Goal: Task Accomplishment & Management: Use online tool/utility

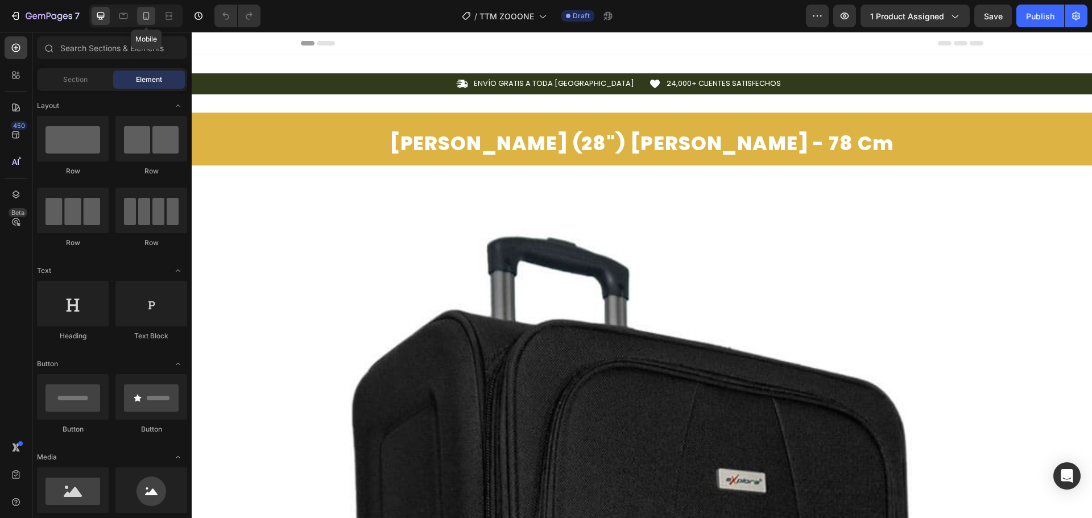
click at [145, 18] on icon at bounding box center [146, 15] width 11 height 11
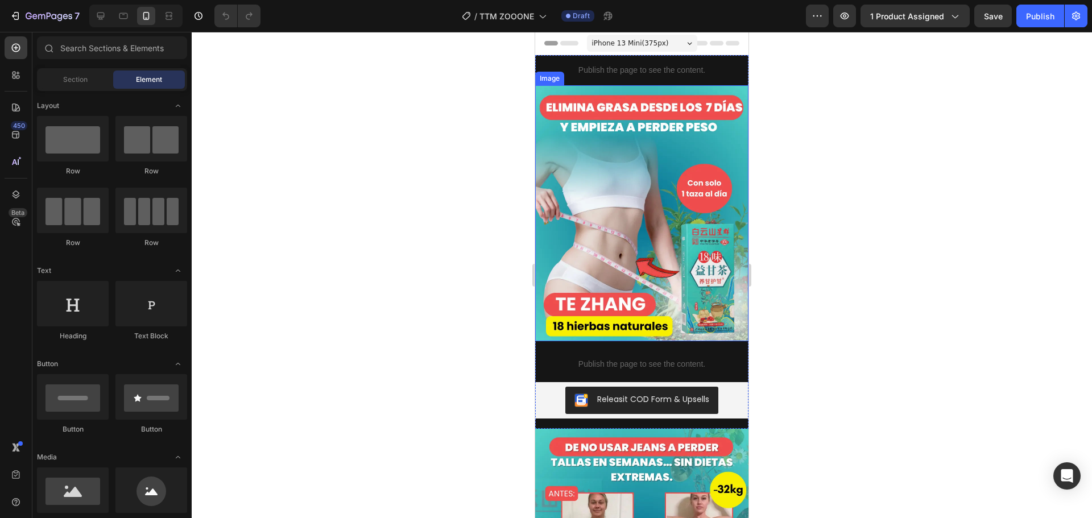
click at [695, 199] on img at bounding box center [641, 213] width 213 height 256
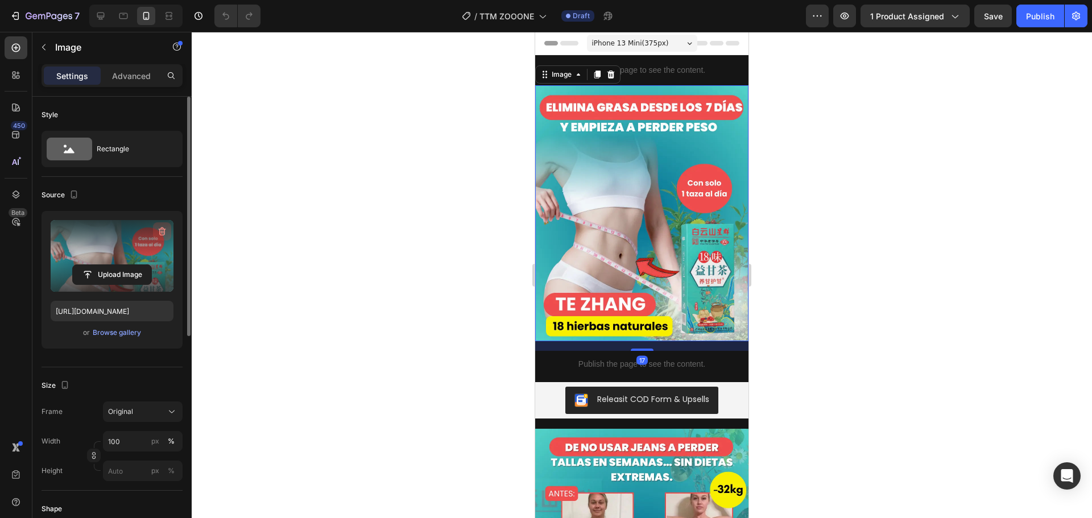
click at [163, 234] on icon "button" at bounding box center [161, 231] width 11 height 11
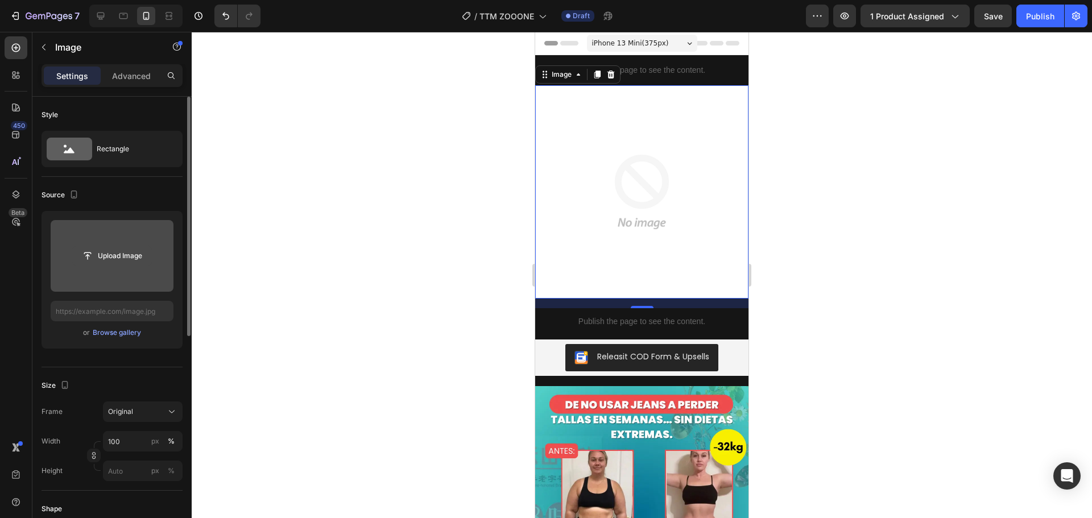
click at [125, 258] on input "file" at bounding box center [112, 255] width 79 height 19
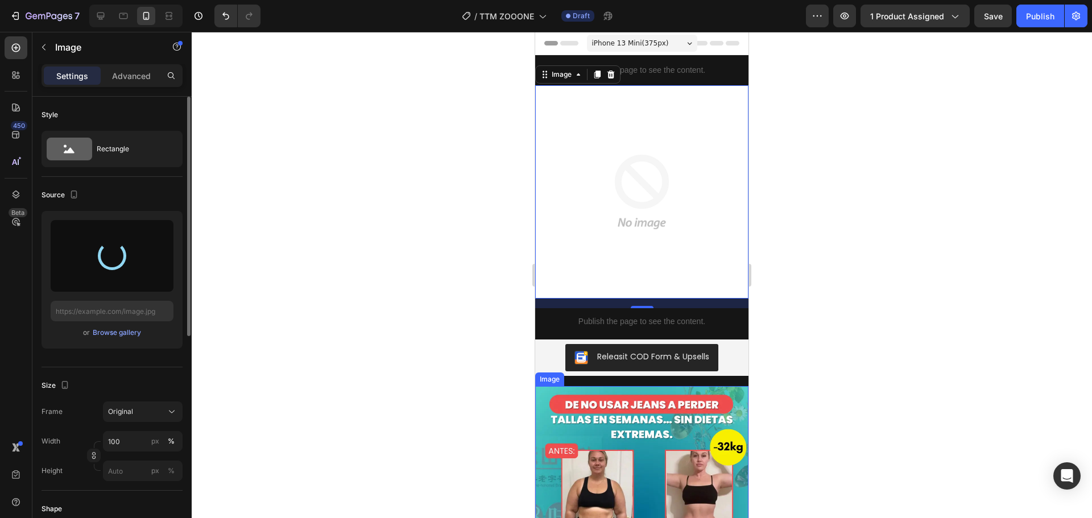
type input "[URL][DOMAIN_NAME]"
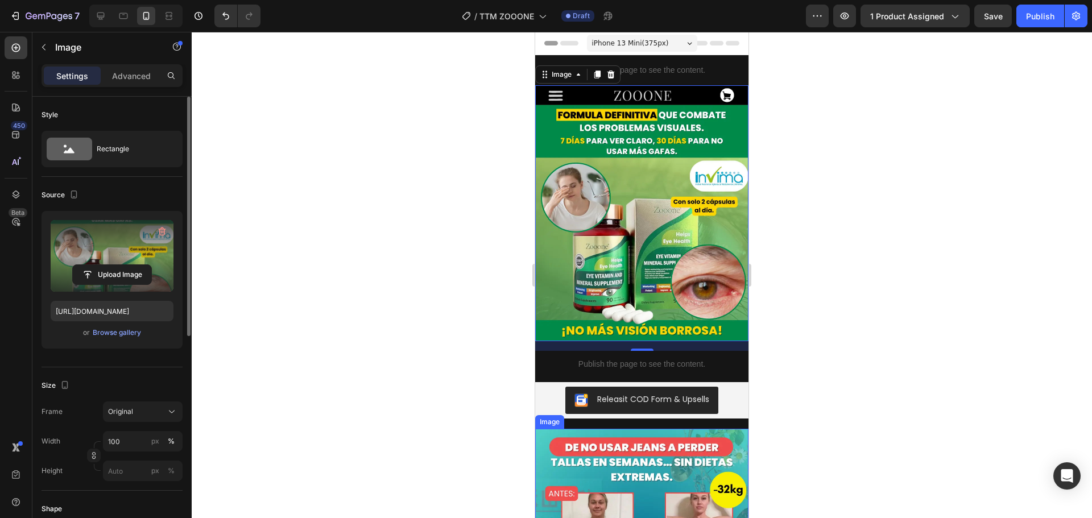
scroll to position [57, 0]
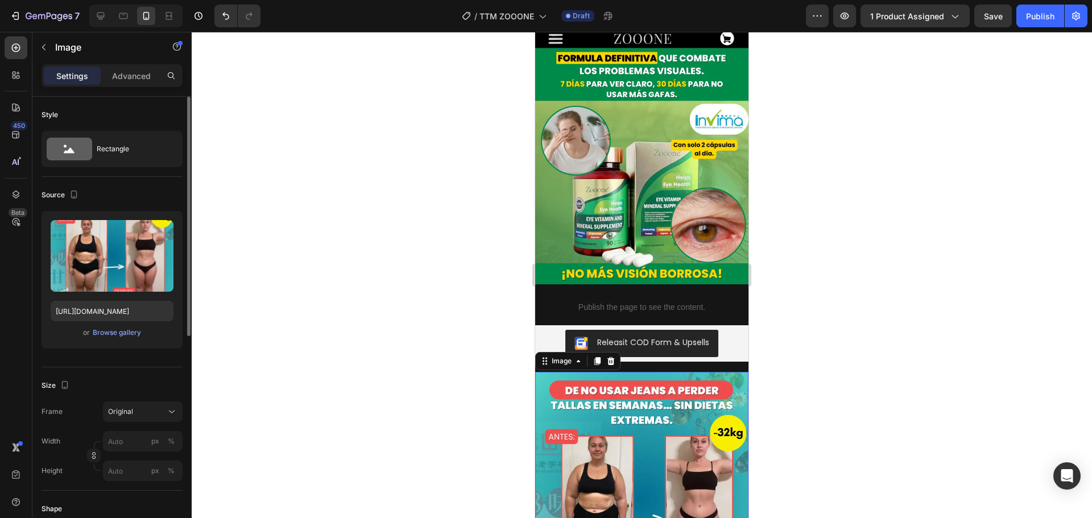
click at [665, 408] on img at bounding box center [641, 500] width 213 height 256
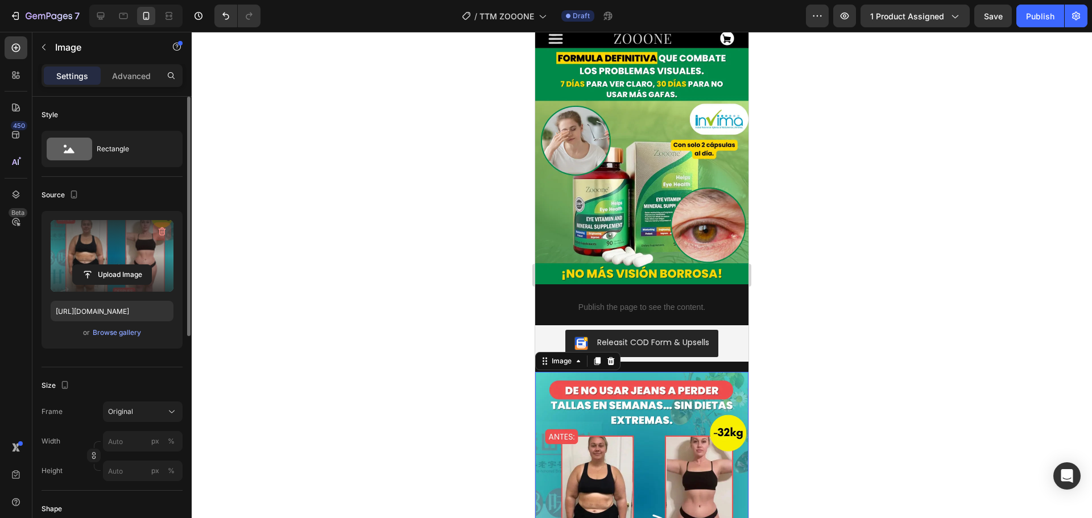
click at [160, 233] on icon "button" at bounding box center [161, 231] width 11 height 11
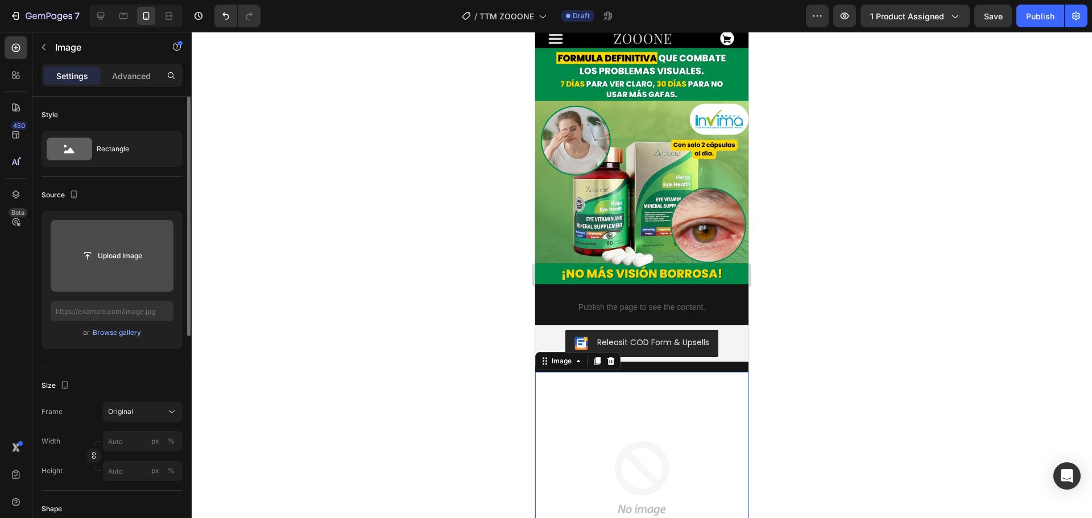
click at [110, 249] on input "file" at bounding box center [112, 255] width 79 height 19
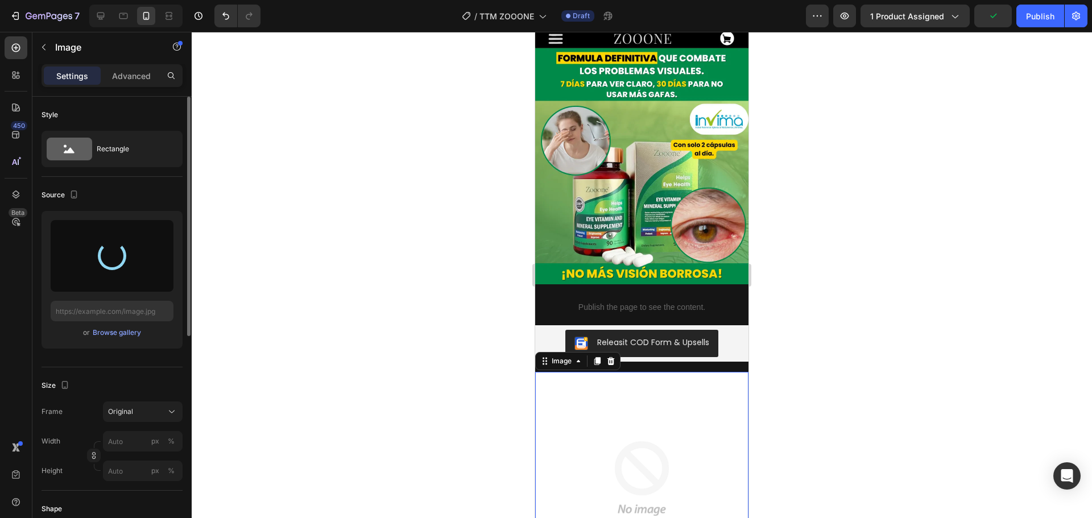
type input "[URL][DOMAIN_NAME]"
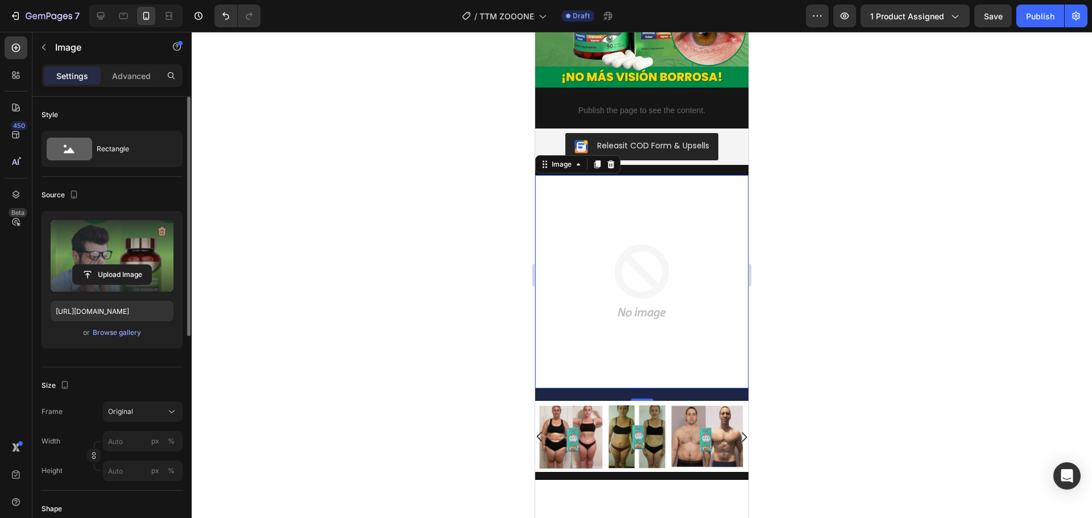
scroll to position [398, 0]
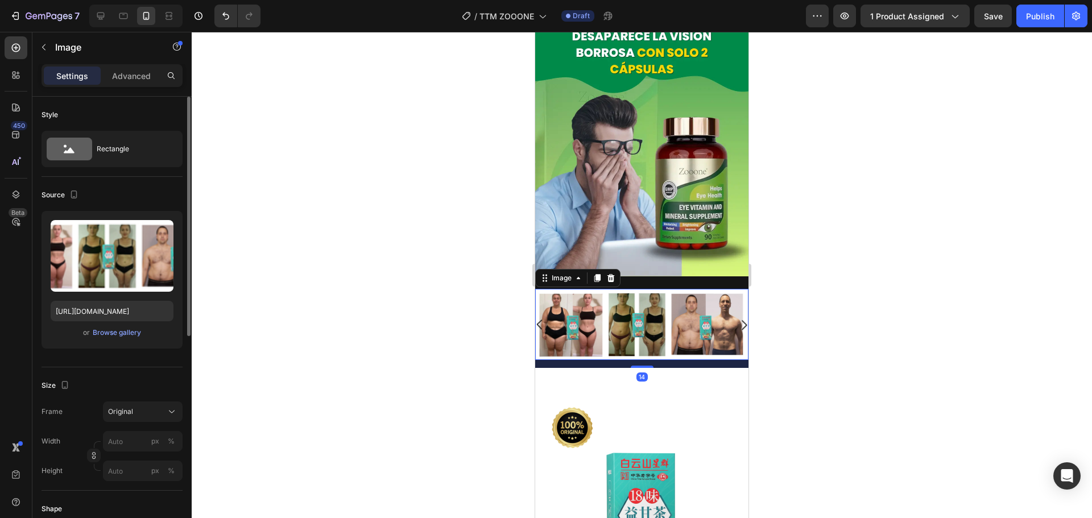
click at [646, 324] on img at bounding box center [641, 324] width 213 height 71
click at [610, 274] on icon at bounding box center [611, 278] width 7 height 8
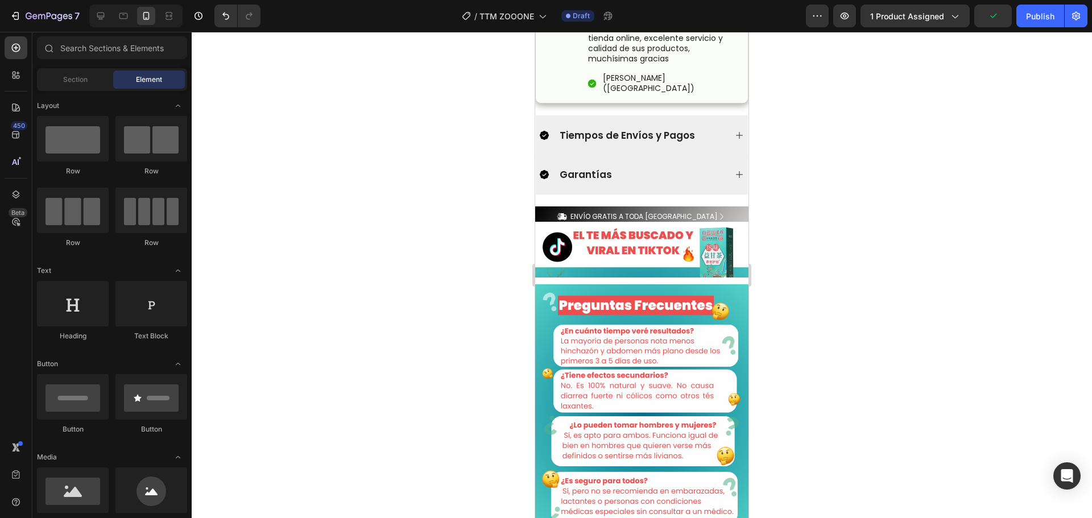
scroll to position [1593, 0]
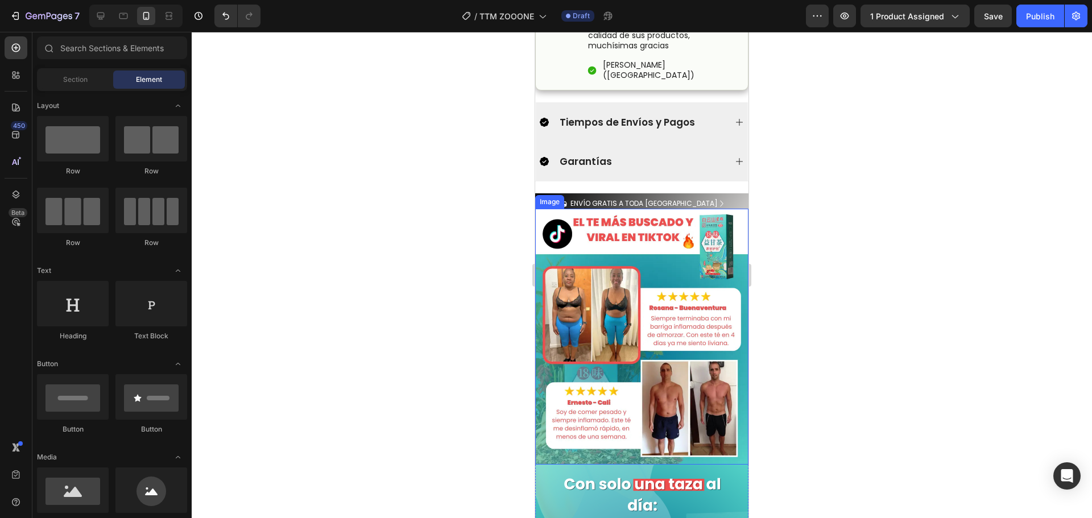
click at [626, 307] on img at bounding box center [641, 337] width 213 height 256
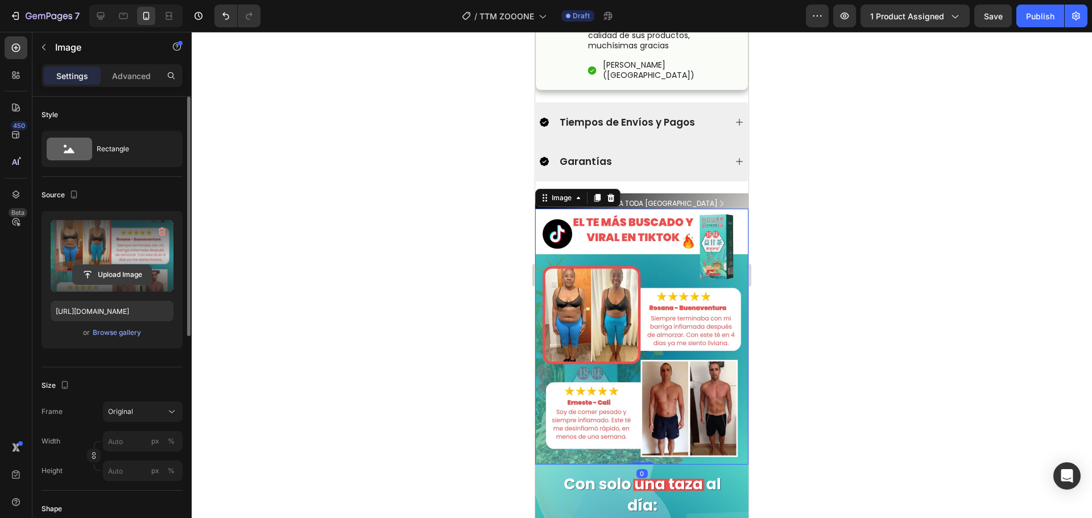
click at [118, 267] on input "file" at bounding box center [112, 274] width 79 height 19
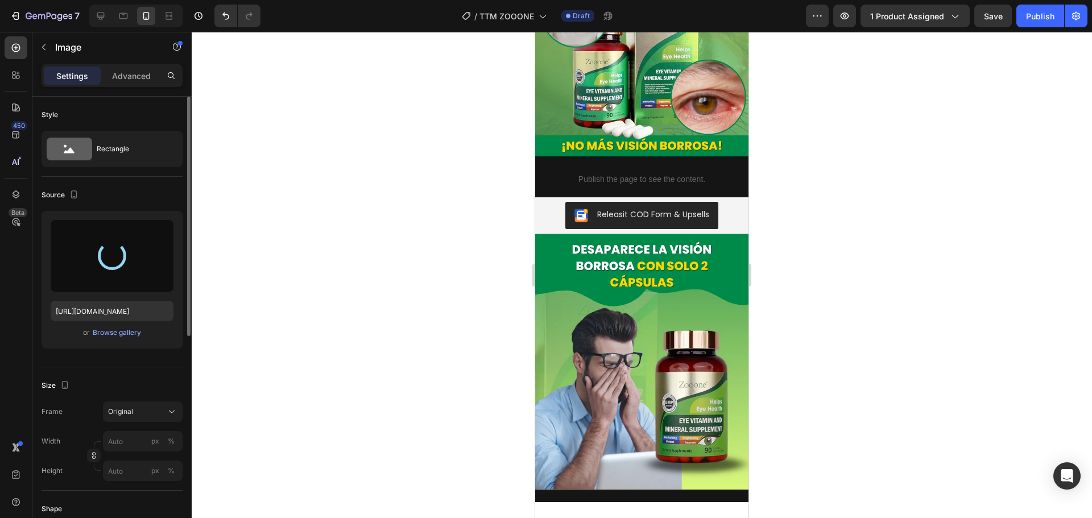
scroll to position [0, 0]
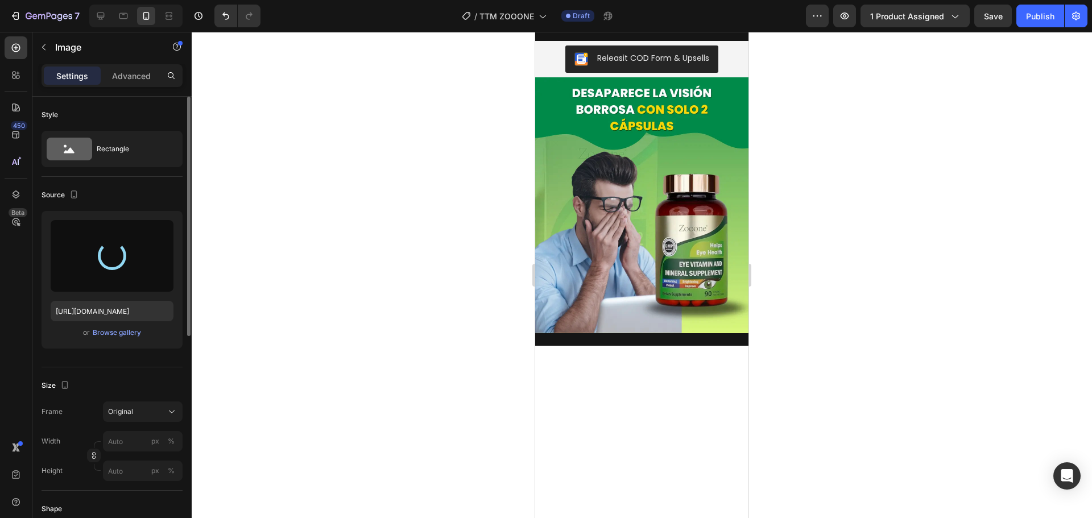
type input "[URL][DOMAIN_NAME]"
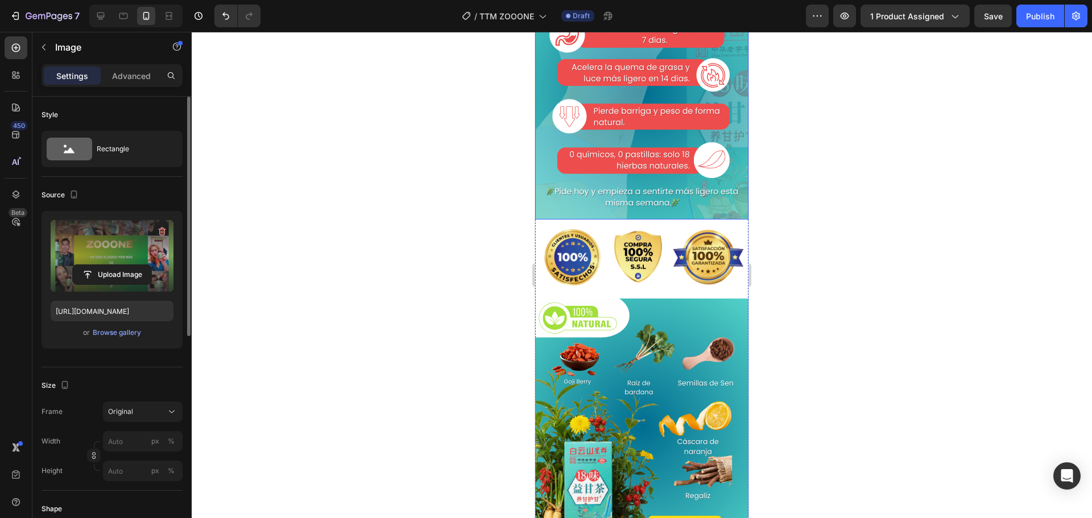
scroll to position [1782, 0]
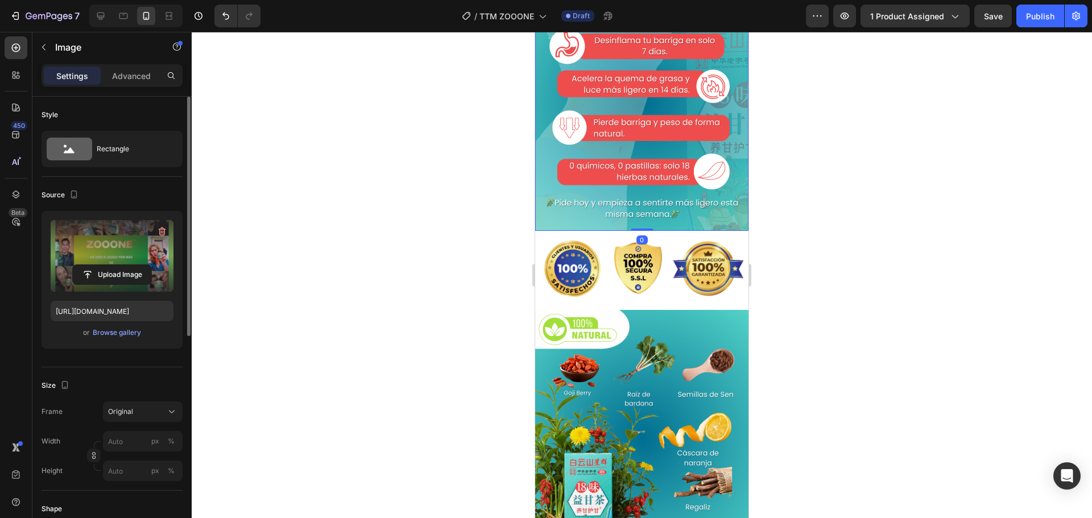
click at [632, 231] on img at bounding box center [641, 103] width 213 height 256
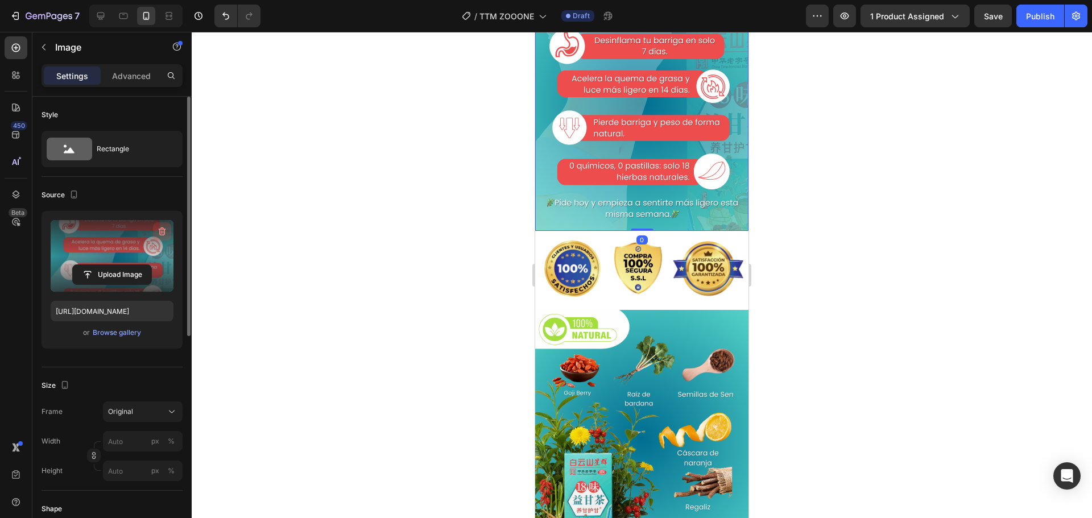
click at [158, 231] on icon "button" at bounding box center [161, 231] width 11 height 11
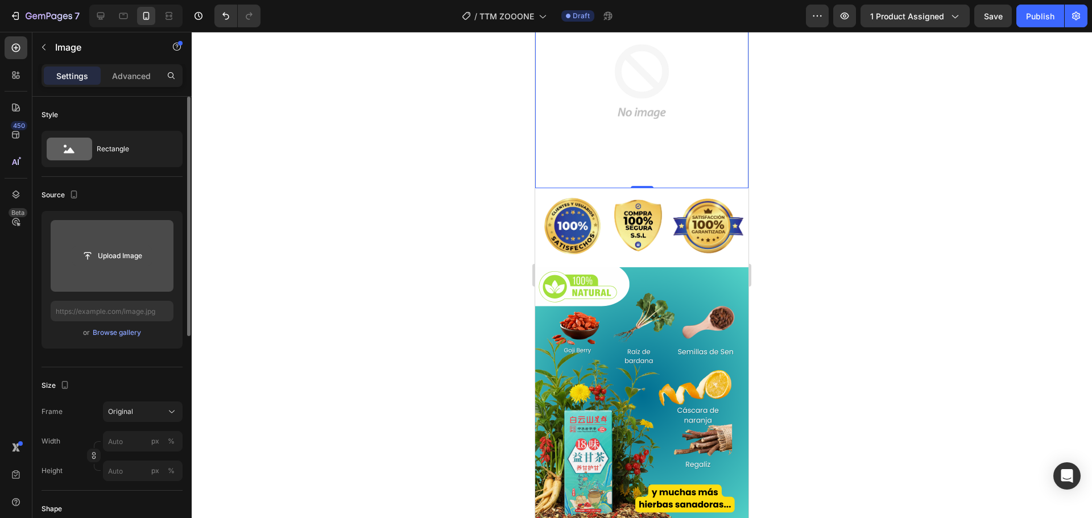
click at [114, 257] on input "file" at bounding box center [112, 255] width 79 height 19
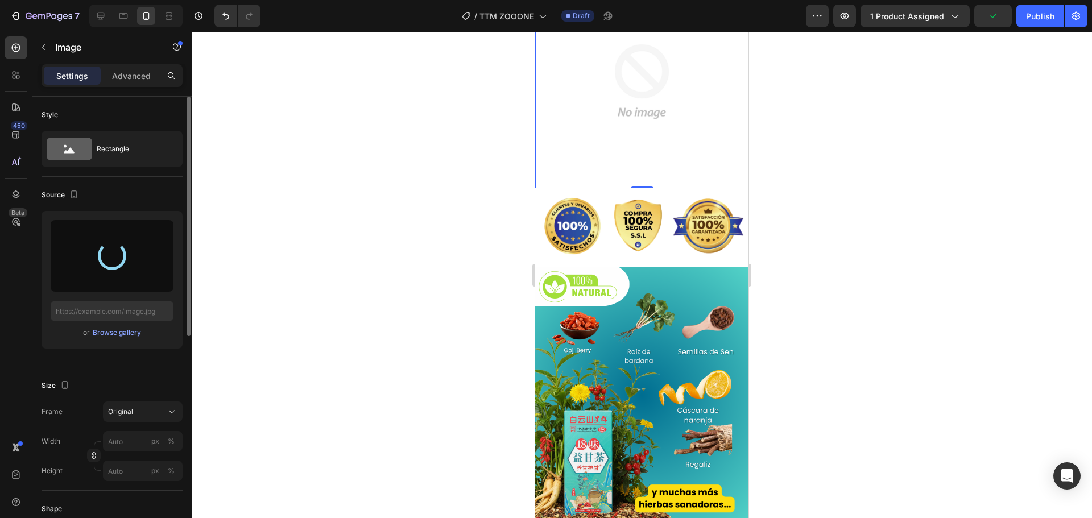
type input "[URL][DOMAIN_NAME]"
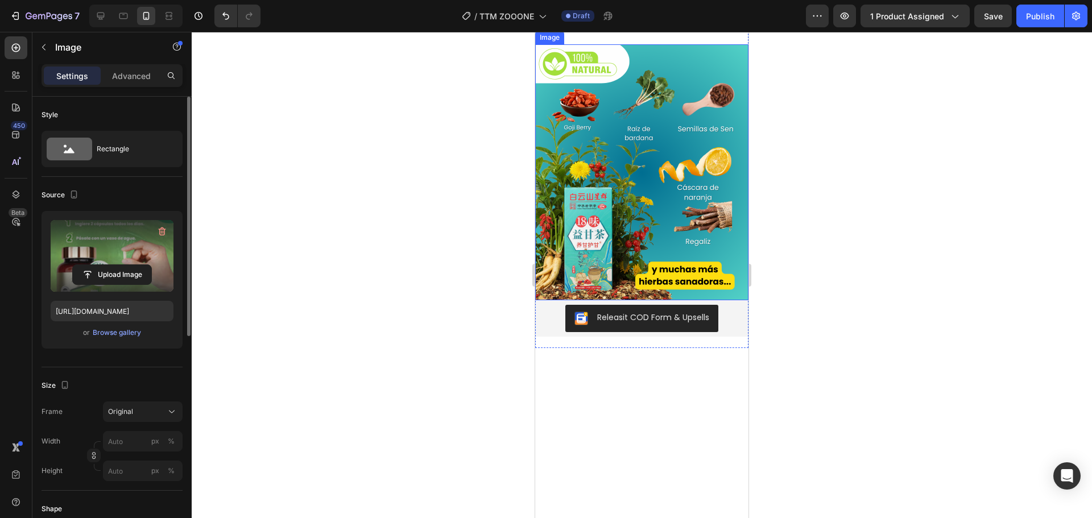
scroll to position [2066, 0]
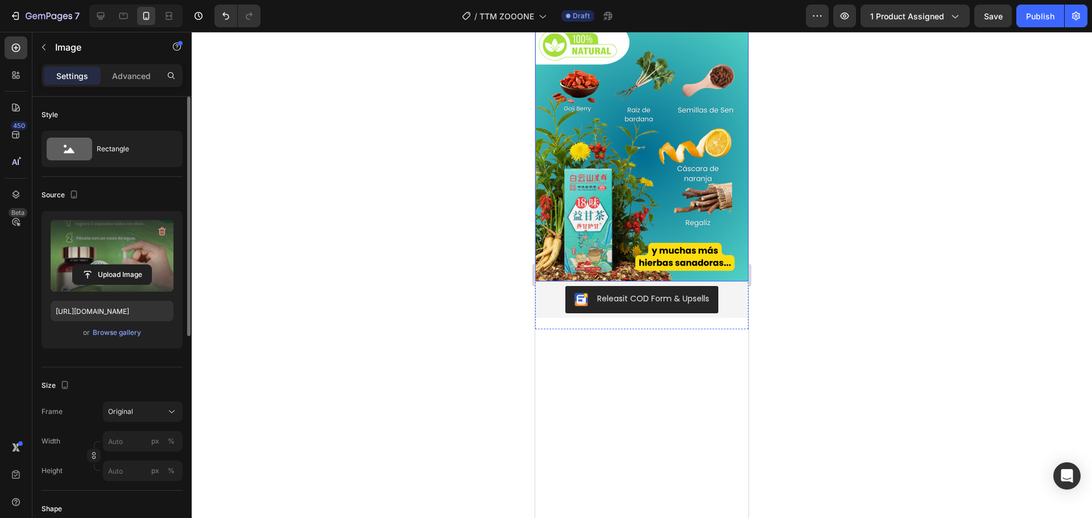
click at [630, 282] on img at bounding box center [641, 154] width 213 height 256
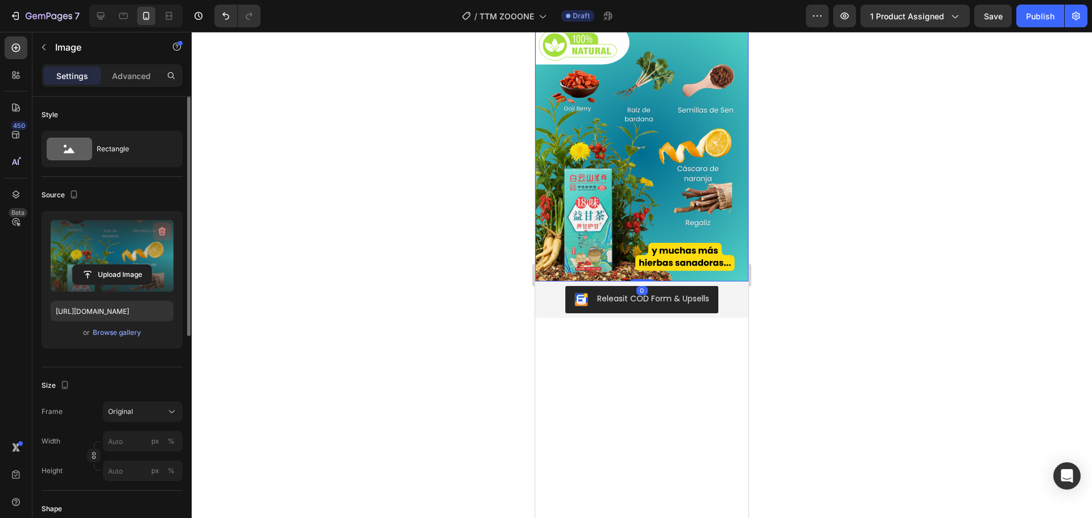
click at [162, 232] on icon "button" at bounding box center [161, 231] width 11 height 11
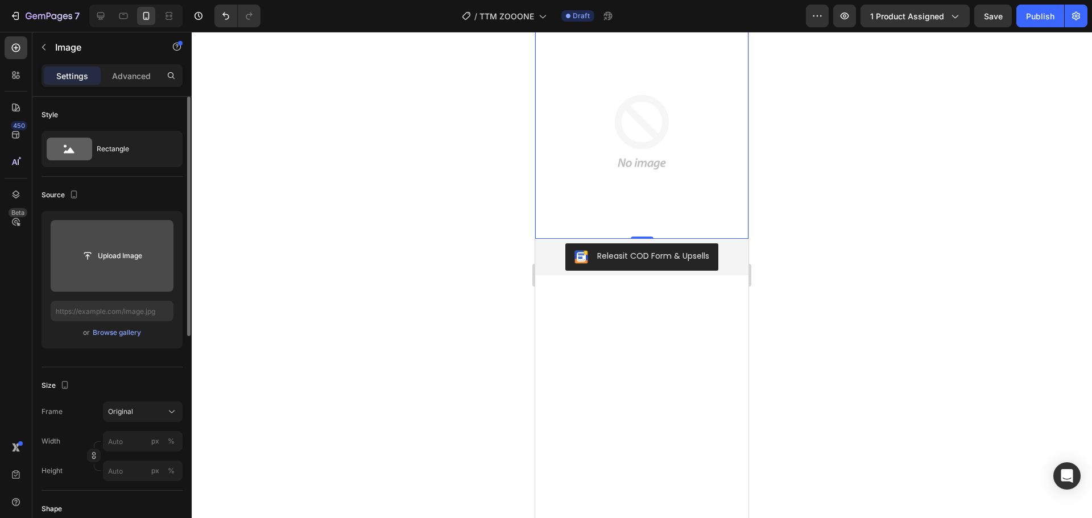
click at [113, 259] on input "file" at bounding box center [112, 255] width 79 height 19
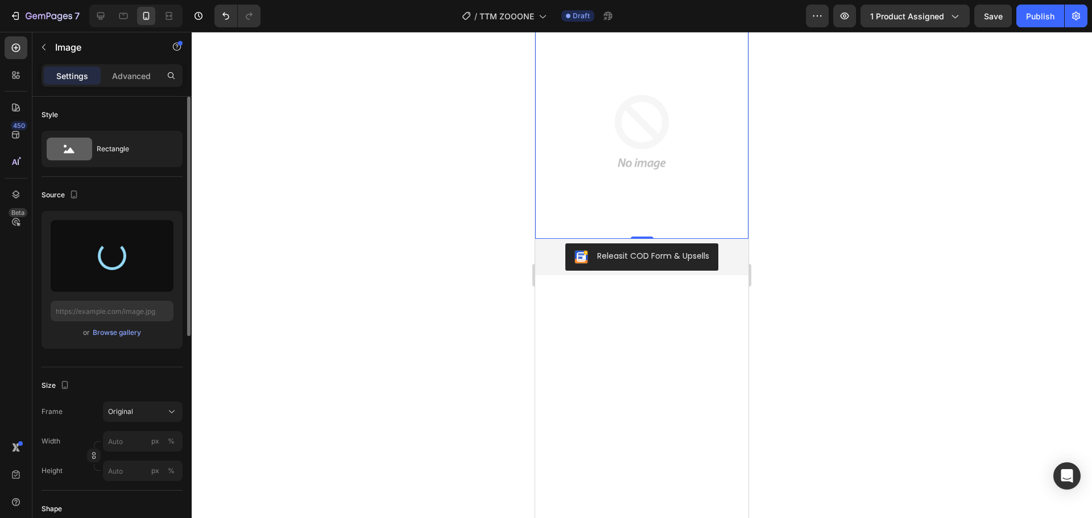
type input "[URL][DOMAIN_NAME]"
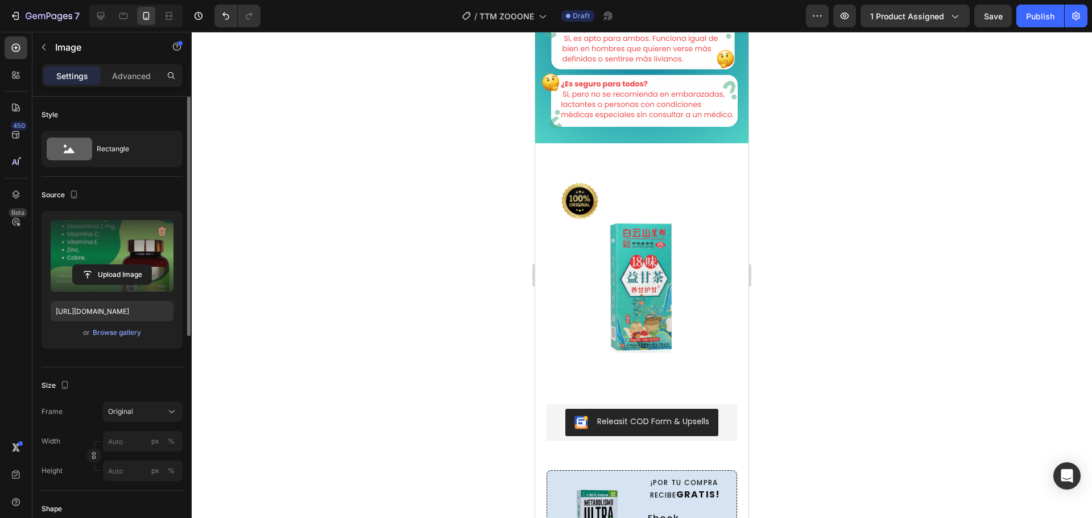
scroll to position [2522, 0]
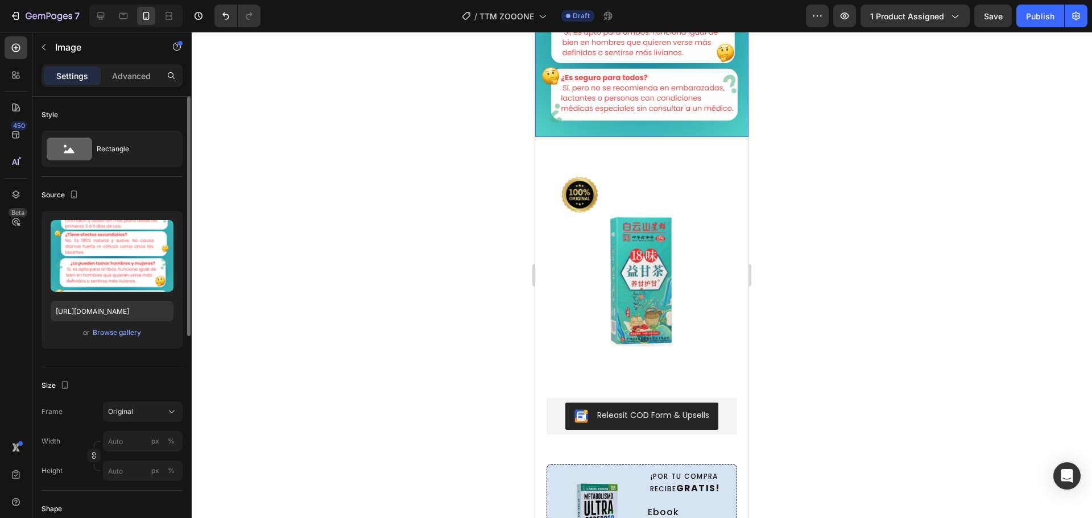
click at [643, 137] on img at bounding box center [641, 9] width 213 height 256
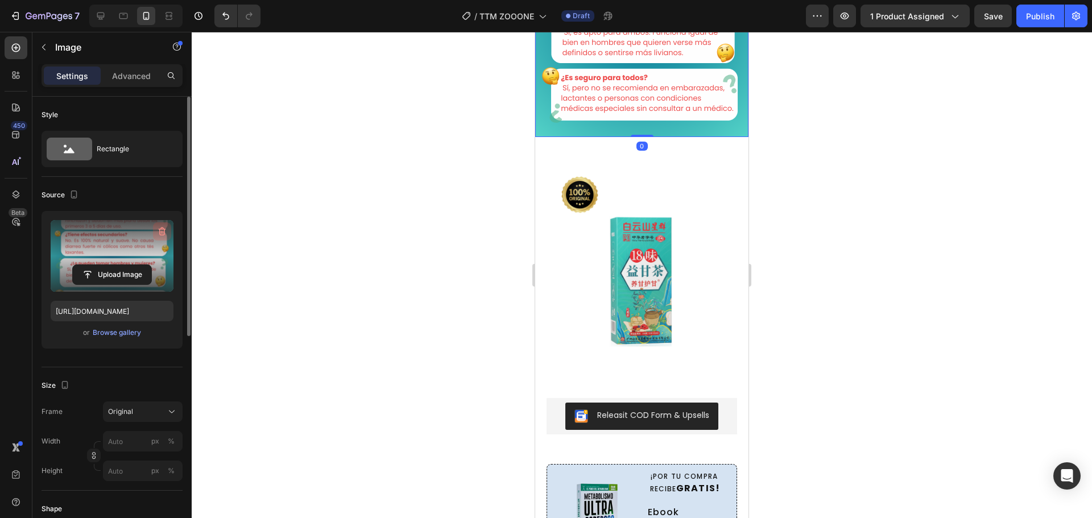
click at [159, 225] on button "button" at bounding box center [162, 231] width 18 height 18
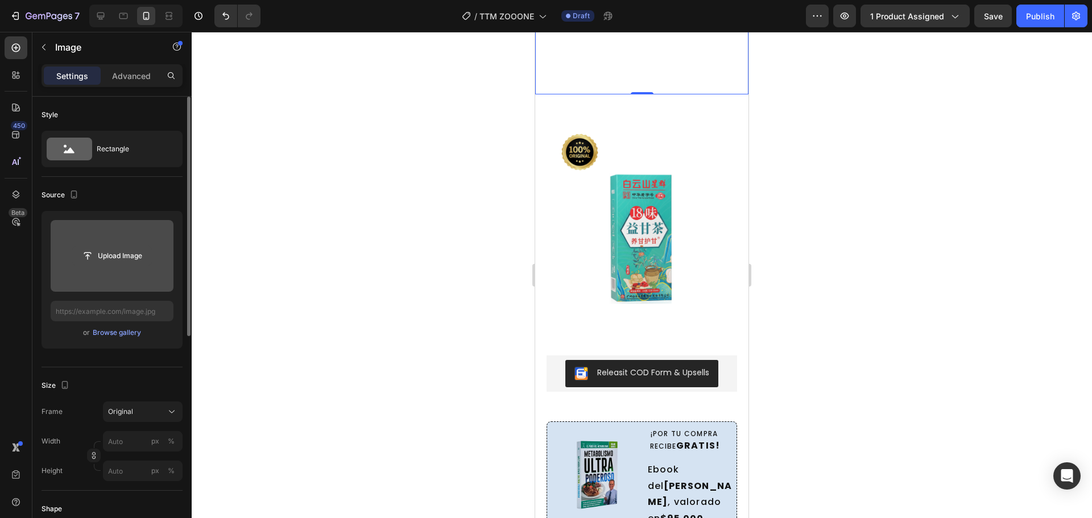
click at [125, 254] on input "file" at bounding box center [112, 255] width 79 height 19
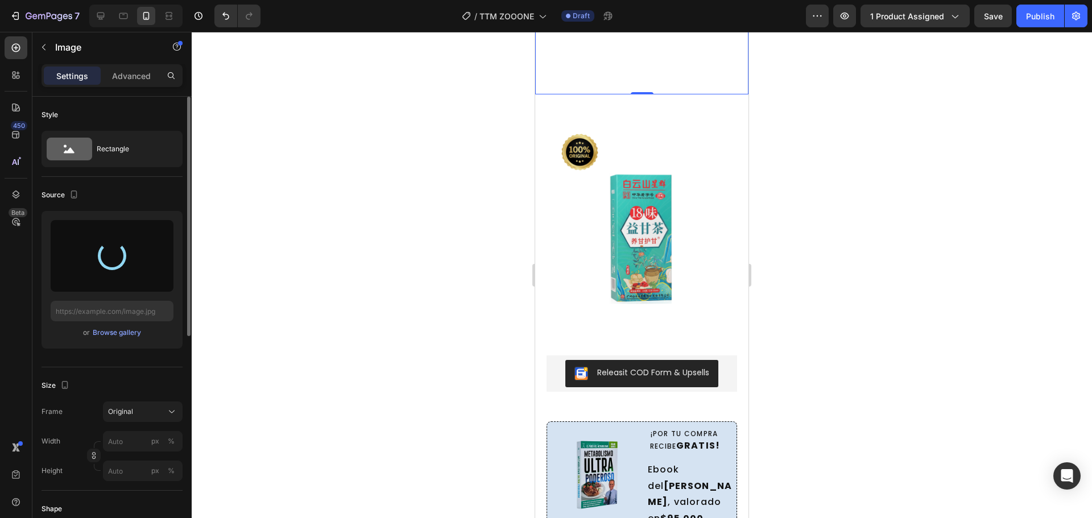
type input "[URL][DOMAIN_NAME]"
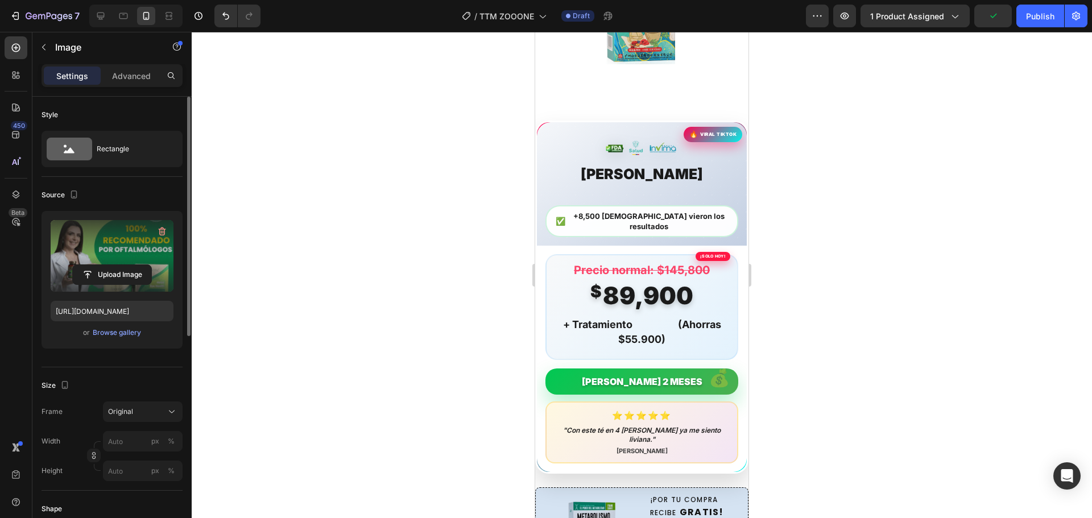
scroll to position [870, 0]
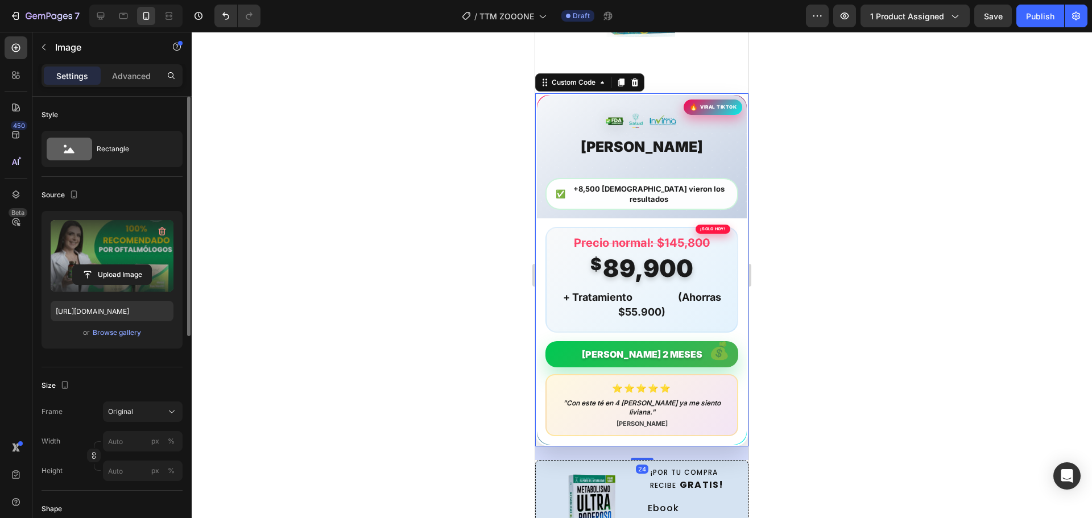
click at [616, 235] on div "Precio normal: $145,800" at bounding box center [642, 243] width 177 height 16
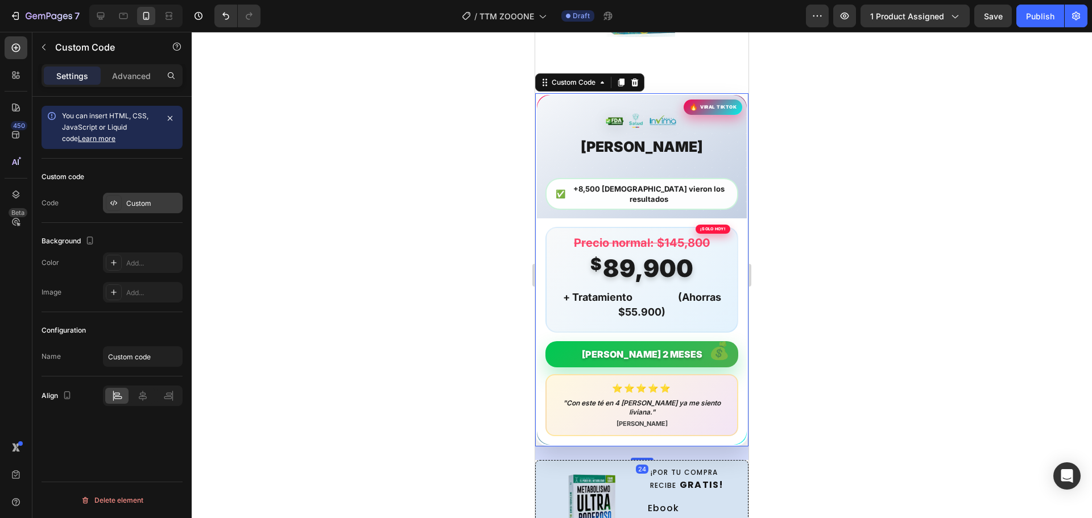
click at [139, 199] on div "Custom" at bounding box center [152, 204] width 53 height 10
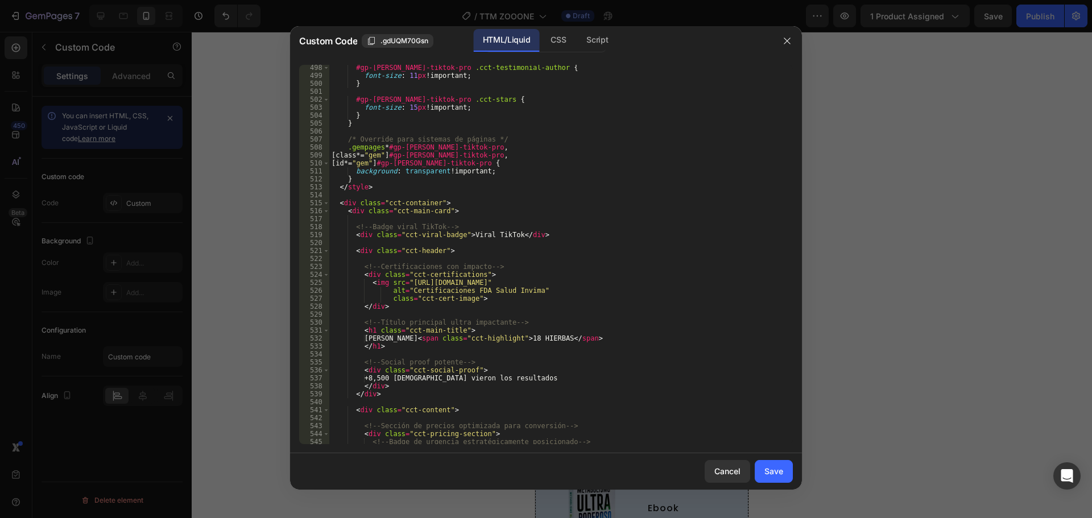
scroll to position [3994, 0]
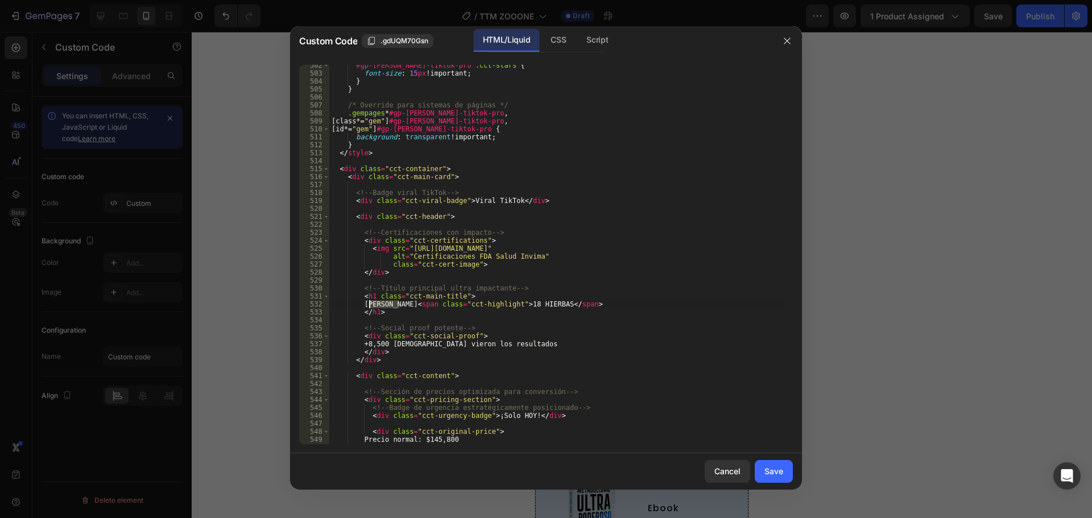
drag, startPoint x: 400, startPoint y: 304, endPoint x: 370, endPoint y: 306, distance: 29.6
click at [370, 306] on div "#gp-[PERSON_NAME]-tiktok-pro .cct-stars { font-size : 15 px !important ; } } /*…" at bounding box center [556, 258] width 455 height 395
paste textarea "TM ZOOONE"
drag, startPoint x: 407, startPoint y: 306, endPoint x: 384, endPoint y: 307, distance: 22.8
click at [384, 307] on div "#gp-[PERSON_NAME]-tiktok-pro .cct-stars { font-size : 15 px !important ; } } /*…" at bounding box center [556, 258] width 455 height 395
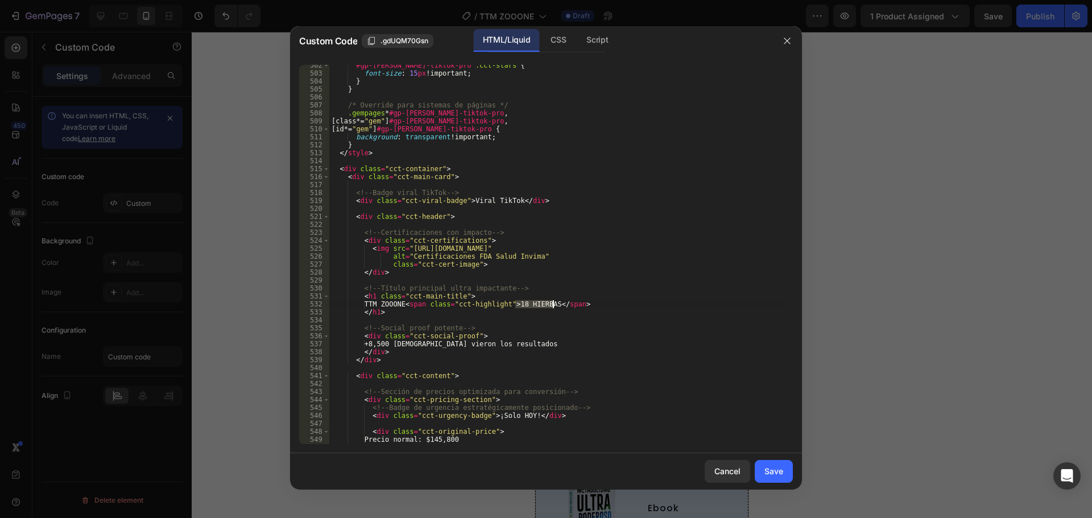
drag, startPoint x: 517, startPoint y: 306, endPoint x: 552, endPoint y: 304, distance: 35.3
click at [552, 304] on div "#gp-[PERSON_NAME]-tiktok-pro .cct-stars { font-size : 15 px !important ; } } /*…" at bounding box center [556, 258] width 455 height 395
paste textarea "Luteina para los ojos"
drag, startPoint x: 369, startPoint y: 344, endPoint x: 523, endPoint y: 344, distance: 154.2
click at [523, 344] on div "#gp-[PERSON_NAME]-tiktok-pro .cct-stars { font-size : 15 px !important ; } } /*…" at bounding box center [556, 258] width 455 height 395
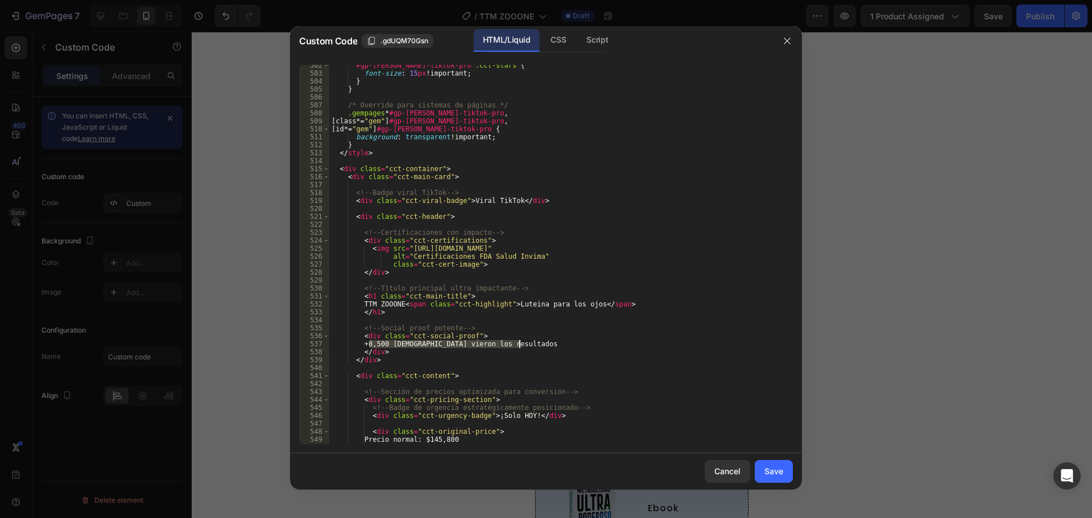
paste textarea "10,000 personas ya recuperaron su vista en solo 7 día"
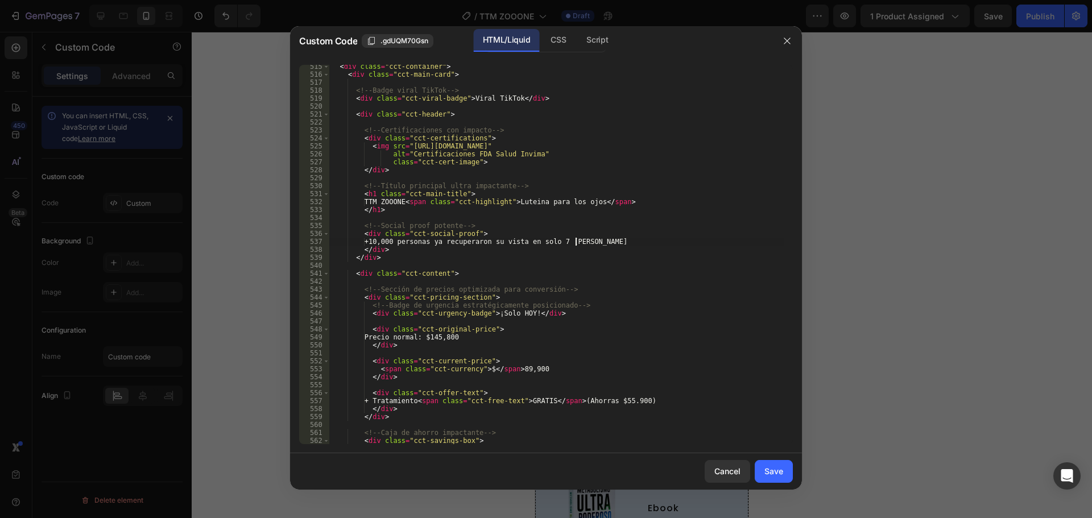
scroll to position [4131, 0]
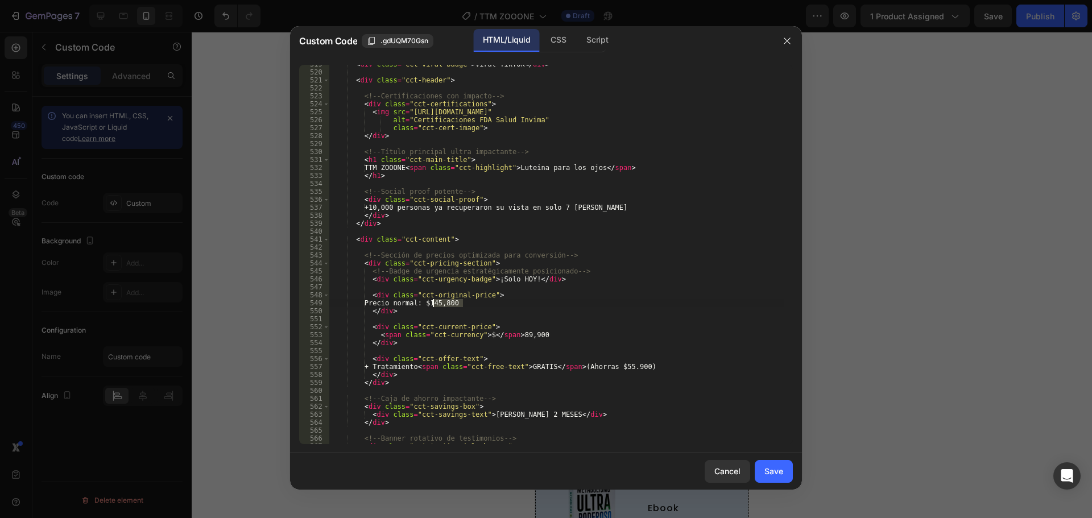
drag, startPoint x: 462, startPoint y: 307, endPoint x: 432, endPoint y: 306, distance: 29.6
click at [432, 306] on div "< div class = "cct-viral-badge" > Viral TikTok </ div > < div class = "cct-head…" at bounding box center [556, 257] width 455 height 395
paste textarea "1357"
click at [455, 313] on div "< div class = "cct-viral-badge" > Viral TikTok </ div > < div class = "cct-head…" at bounding box center [556, 257] width 455 height 395
drag, startPoint x: 463, startPoint y: 307, endPoint x: 449, endPoint y: 307, distance: 13.1
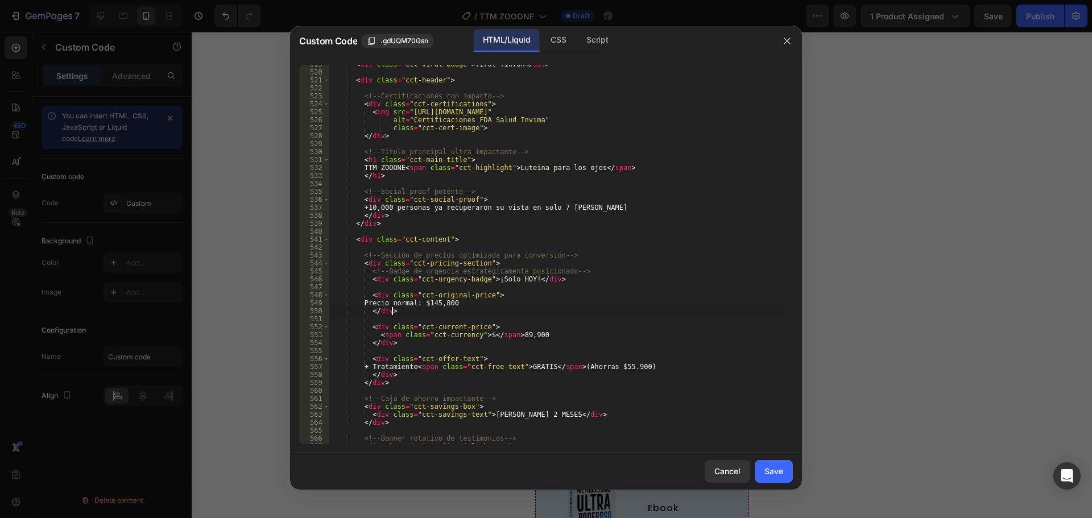
click at [449, 307] on div "< div class = "cct-viral-badge" > Viral TikTok </ div > < div class = "cct-head…" at bounding box center [556, 257] width 455 height 395
drag, startPoint x: 447, startPoint y: 305, endPoint x: 439, endPoint y: 305, distance: 7.4
click at [439, 305] on div "< div class = "cct-viral-badge" > Viral TikTok </ div > < div class = "cct-head…" at bounding box center [556, 257] width 455 height 395
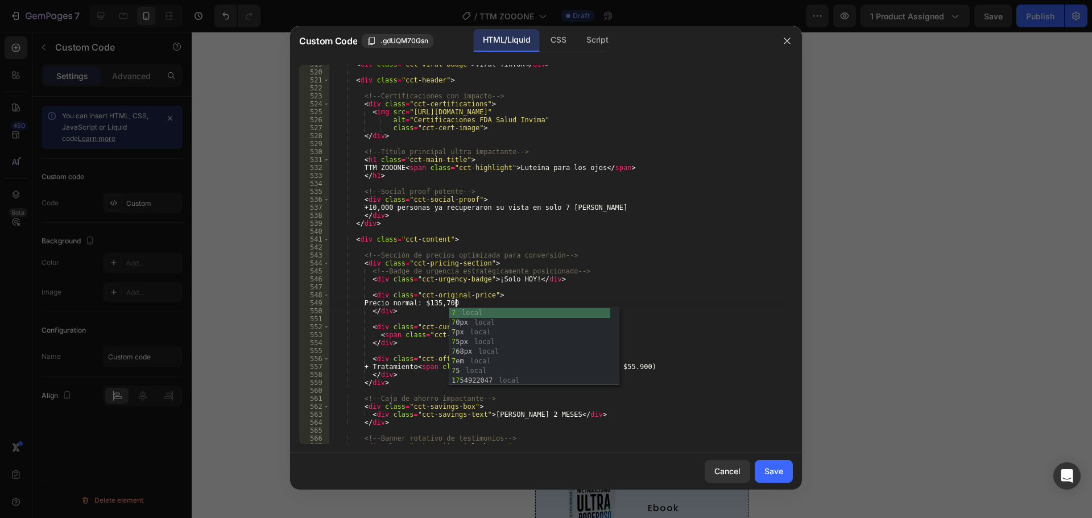
scroll to position [0, 10]
click at [515, 276] on div "< div class = "cct-viral-badge" > Viral TikTok </ div > < div class = "cct-head…" at bounding box center [556, 257] width 455 height 395
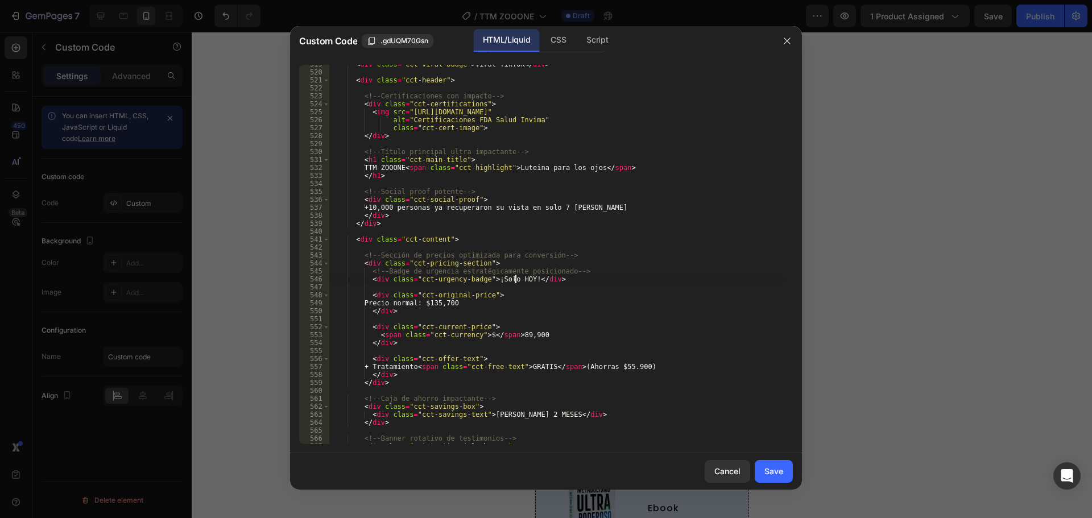
click at [519, 337] on div "< div class = "cct-viral-badge" > Viral TikTok </ div > < div class = "cct-head…" at bounding box center [556, 257] width 455 height 395
type textarea "<span class="cct-currency">$</span>89,500"
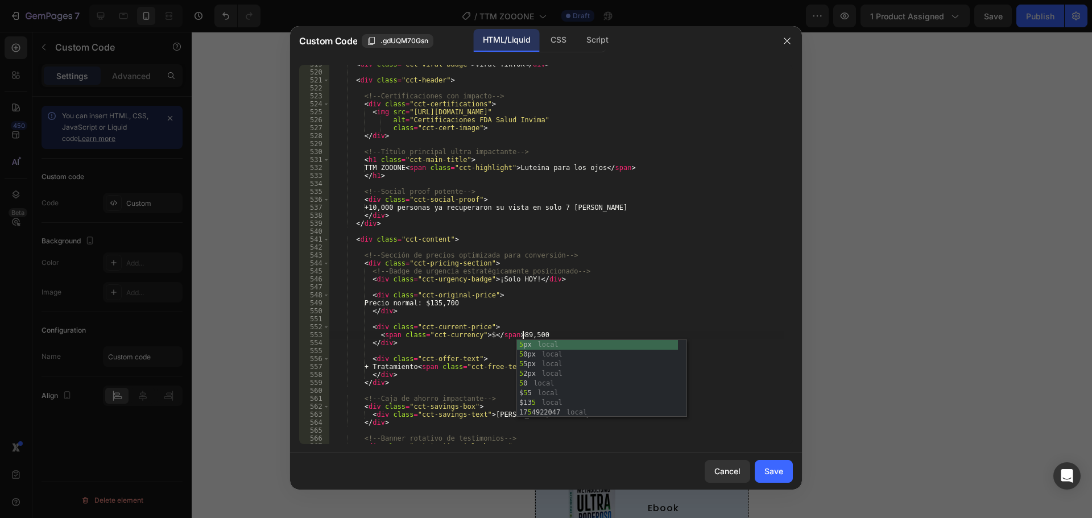
click at [605, 321] on div "< div class = "cct-viral-badge" > Viral TikTok </ div > < div class = "cct-head…" at bounding box center [556, 257] width 455 height 395
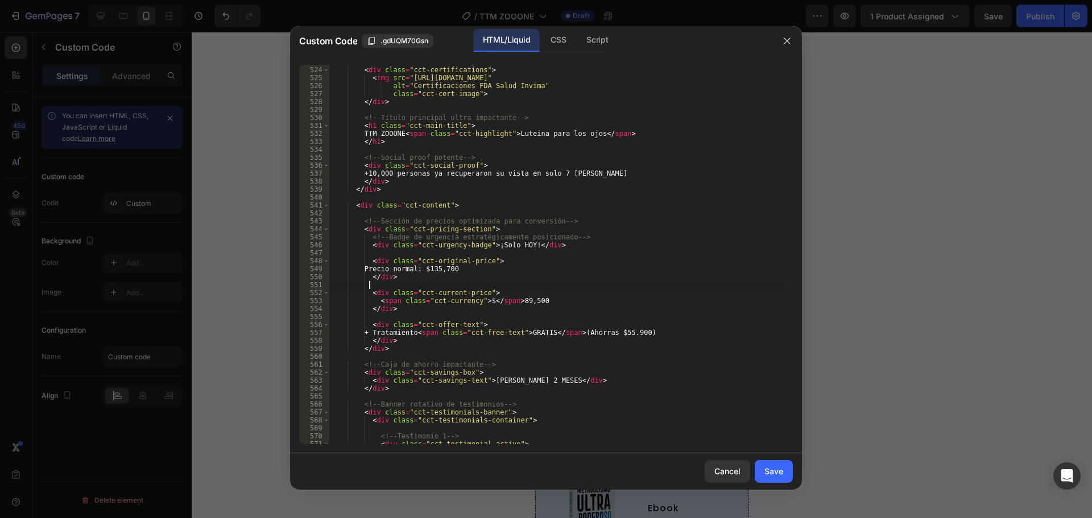
scroll to position [4199, 0]
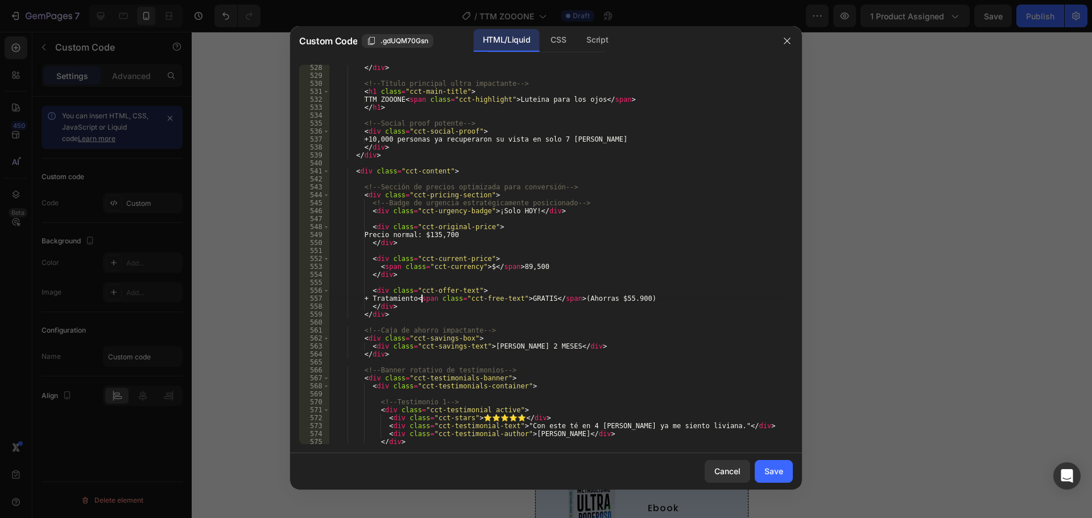
click at [422, 301] on div "</ div > <!-- Título principal ultra impactante --> < h1 class = "cct-main-titl…" at bounding box center [556, 261] width 455 height 395
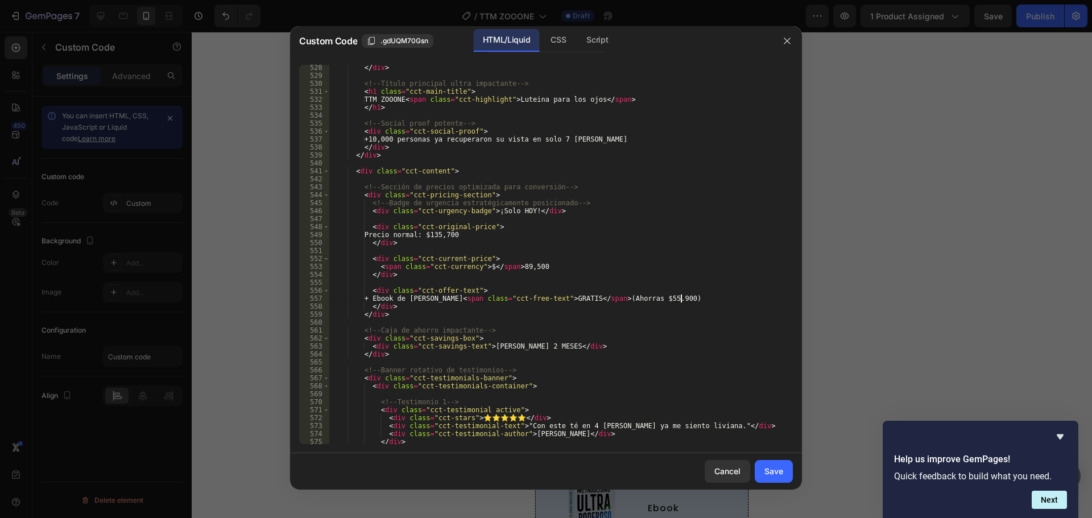
click at [680, 295] on div "</ div > <!-- Título principal ultra impactante --> < h1 class = "cct-main-titl…" at bounding box center [556, 261] width 455 height 395
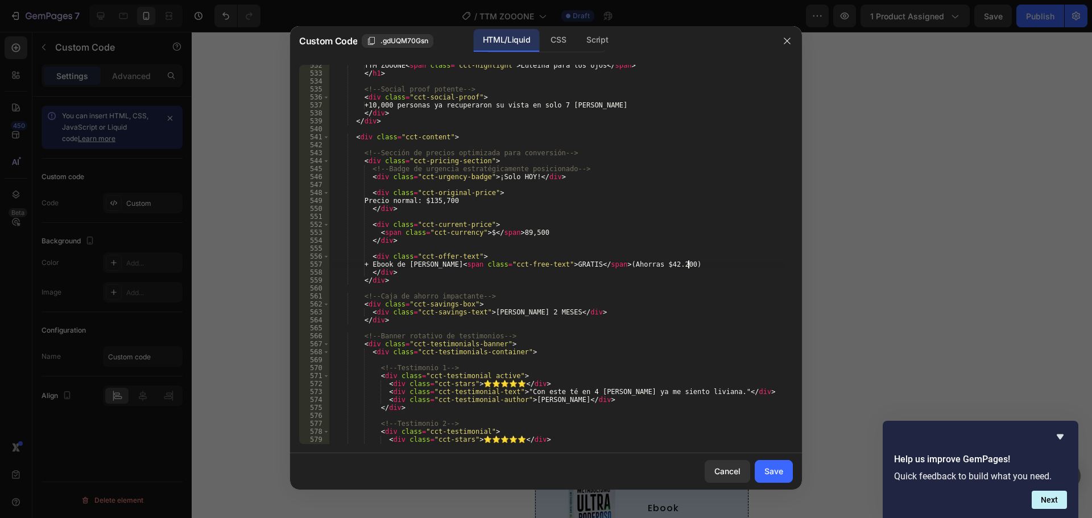
scroll to position [4233, 0]
click at [523, 313] on div "TTM ZOOONE < span class = "cct-highlight" > Luteina para los ojos </ span > </ …" at bounding box center [556, 258] width 455 height 395
drag, startPoint x: 483, startPoint y: 309, endPoint x: 531, endPoint y: 309, distance: 47.8
click at [531, 309] on div "TTM ZOOONE < span class = "cct-highlight" > Luteina para los ojos </ span > </ …" at bounding box center [556, 258] width 455 height 395
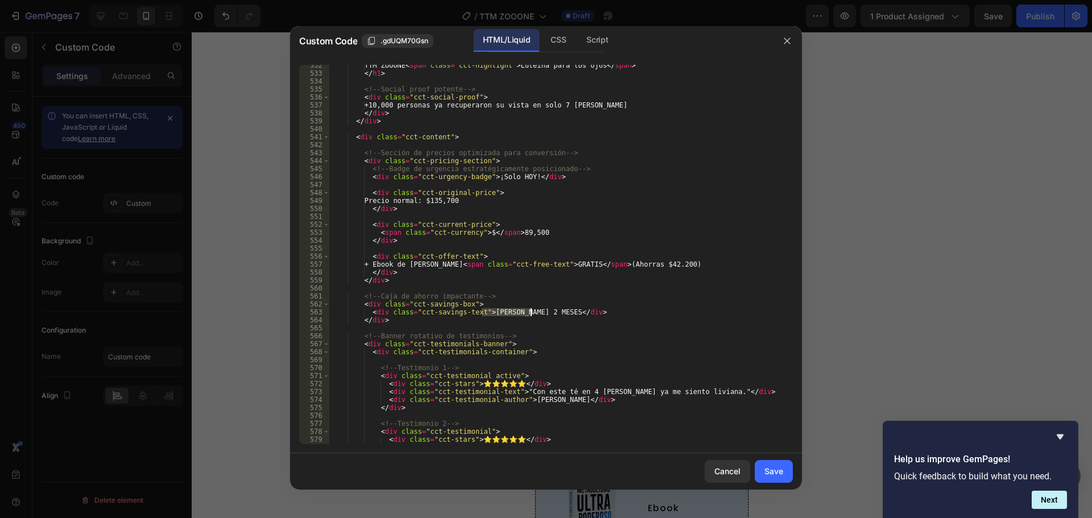
paste textarea "visión nítida garantizada"
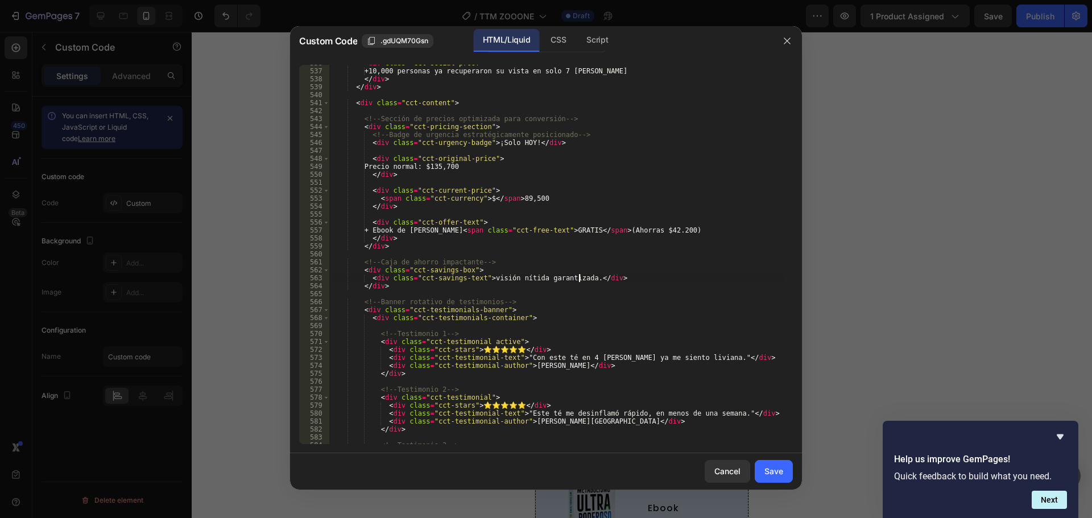
scroll to position [4267, 0]
drag, startPoint x: 516, startPoint y: 359, endPoint x: 678, endPoint y: 361, distance: 161.6
click at [678, 361] on div "< div class = "cct-social-proof" > +10,000 personas ya recuperaron su vista en …" at bounding box center [556, 256] width 455 height 395
paste textarea "A los 4 [PERSON_NAME] de ver borroso. En un mes las gafas ya no me hacían falt"
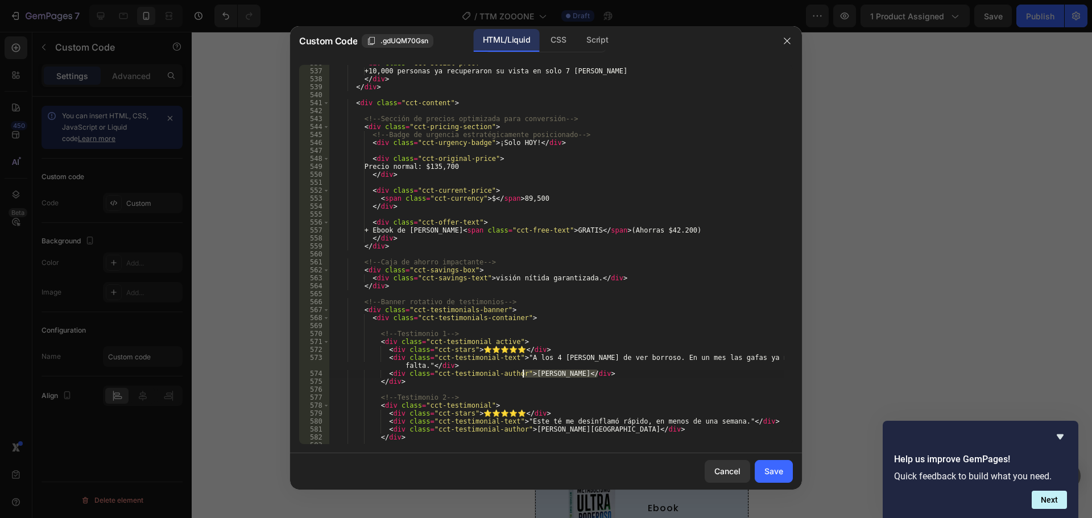
drag, startPoint x: 599, startPoint y: 373, endPoint x: 522, endPoint y: 376, distance: 77.5
click at [522, 376] on div "< div class = "cct-social-proof" > +10,000 personas ya recuperaron su vista en …" at bounding box center [556, 256] width 455 height 395
paste textarea "[PERSON_NAME], [PERSON_NAME]"
click at [542, 381] on div "< div class = "cct-social-proof" > +10,000 personas ya recuperaron su vista en …" at bounding box center [556, 256] width 455 height 395
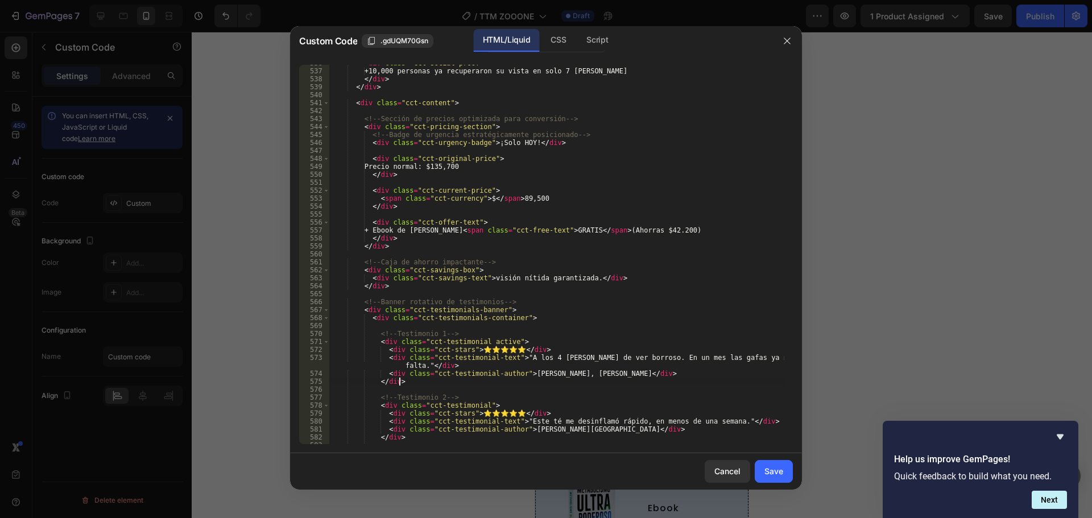
scroll to position [0, 5]
click at [543, 379] on div "< div class = "cct-social-proof" > +10,000 personas ya recuperaron su vista en …" at bounding box center [556, 256] width 455 height 395
click at [544, 375] on div "< div class = "cct-social-proof" > +10,000 personas ya recuperaron su vista en …" at bounding box center [556, 256] width 455 height 395
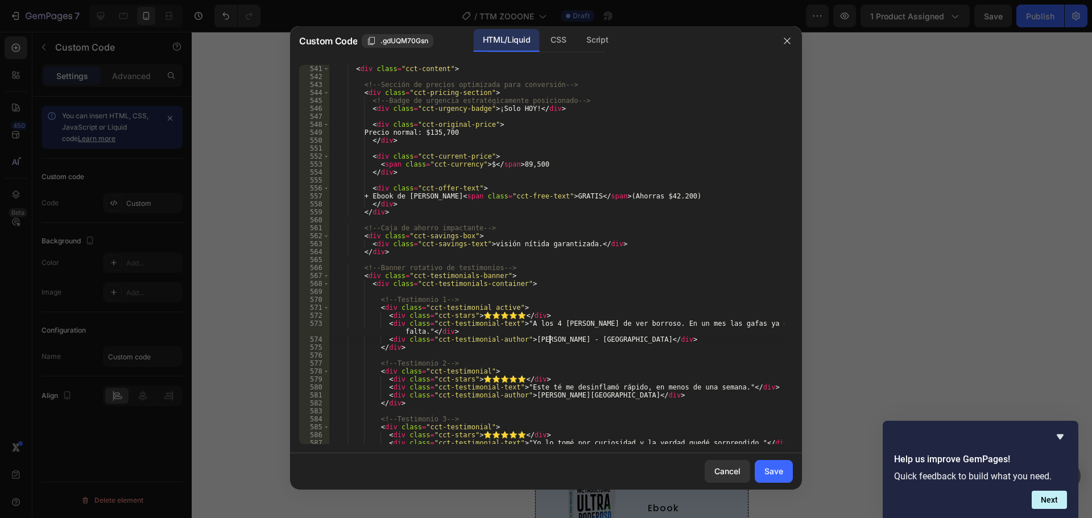
scroll to position [4404, 0]
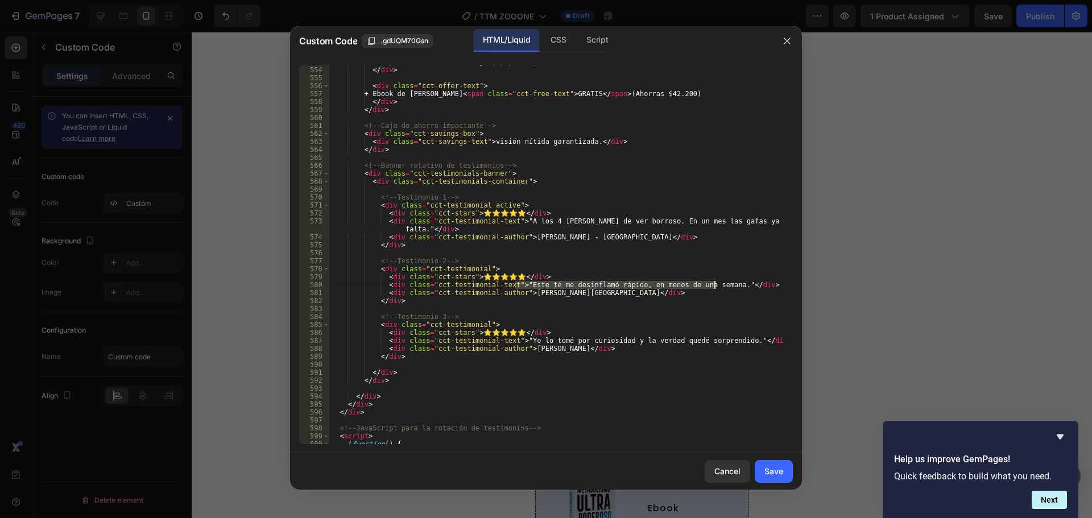
drag, startPoint x: 516, startPoint y: 286, endPoint x: 714, endPoint y: 286, distance: 198.0
click at [714, 286] on div "< span class = "cct-currency" > $ </ span > 89,500 </ div > < div class = "cct-…" at bounding box center [556, 255] width 455 height 395
paste textarea "Trabajo frente a pantallas todo el día. En 7 [PERSON_NAME] ya no sentía cansanc…"
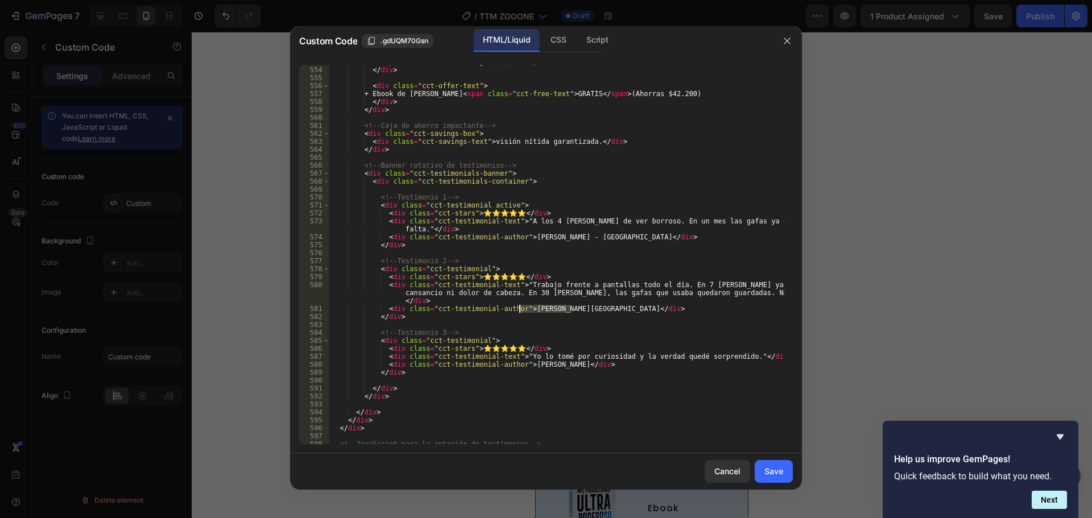
drag, startPoint x: 571, startPoint y: 310, endPoint x: 519, endPoint y: 310, distance: 51.2
click at [519, 310] on div "< span class = "cct-currency" > $ </ span > 89,500 </ div > < div class = "cct-…" at bounding box center [556, 255] width 455 height 395
paste textarea "[GEOGRAPHIC_DATA], [GEOGRAPHIC_DATA]"
drag, startPoint x: 517, startPoint y: 357, endPoint x: 724, endPoint y: 354, distance: 207.1
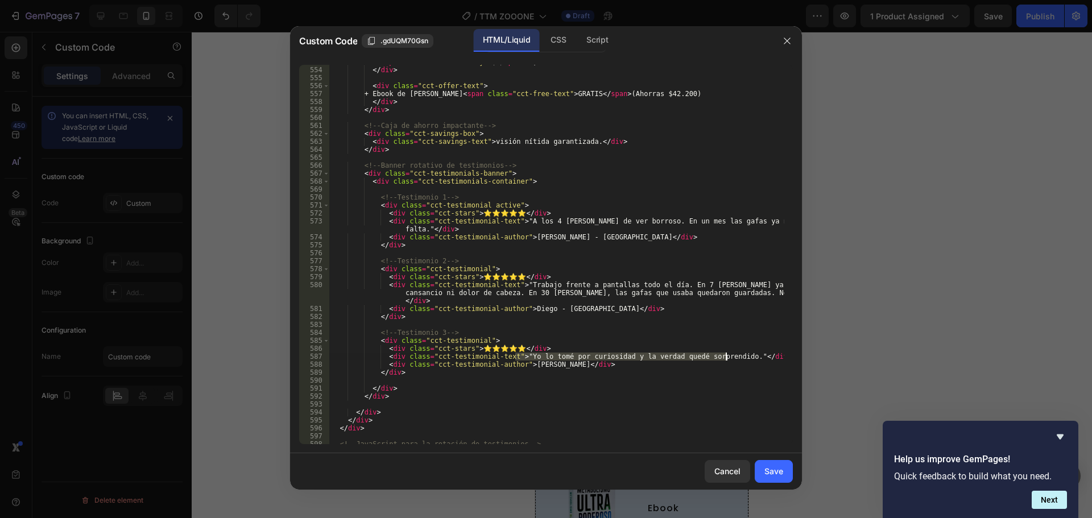
click at [724, 354] on div "< span class = "cct-currency" > $ </ span > 89,500 </ div > < div class = "cct-…" at bounding box center [556, 255] width 455 height 395
paste textarea "Me dijeron que solo una cirugía podía mejorar mi vista. Empecé con estas cápsul…"
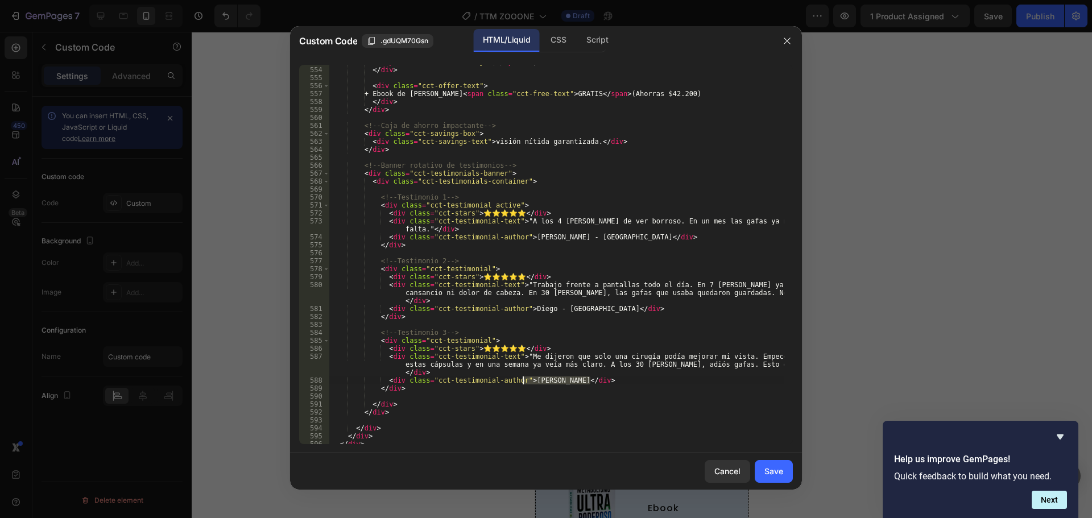
drag, startPoint x: 591, startPoint y: 380, endPoint x: 523, endPoint y: 381, distance: 67.1
click at [523, 381] on div "< span class = "cct-currency" > $ </ span > 89,500 </ div > < div class = "cct-…" at bounding box center [556, 255] width 455 height 395
paste textarea "[PERSON_NAME], [GEOGRAPHIC_DATA]"
click at [547, 381] on div "< span class = "cct-currency" > $ </ span > 89,500 </ div > < div class = "cct-…" at bounding box center [556, 255] width 455 height 395
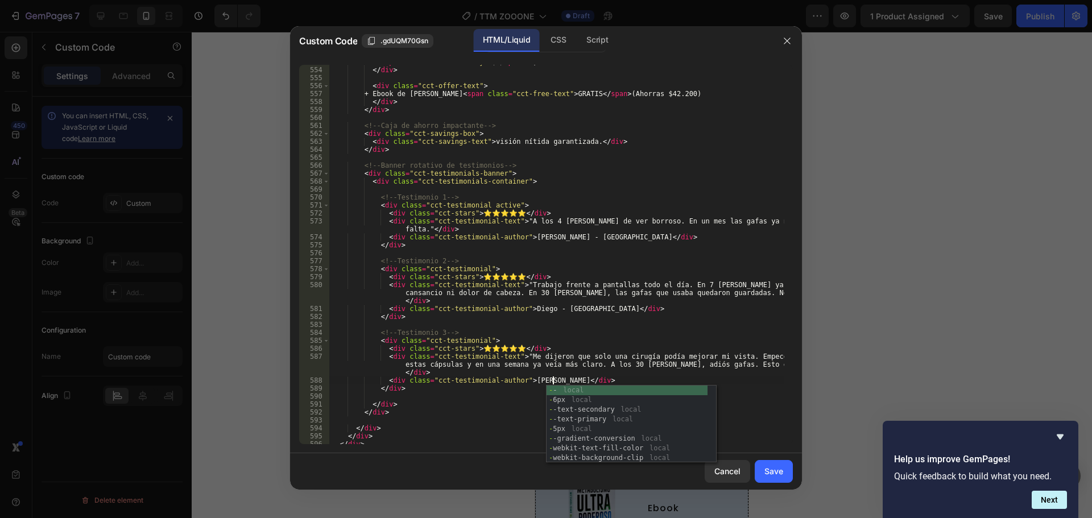
scroll to position [0, 18]
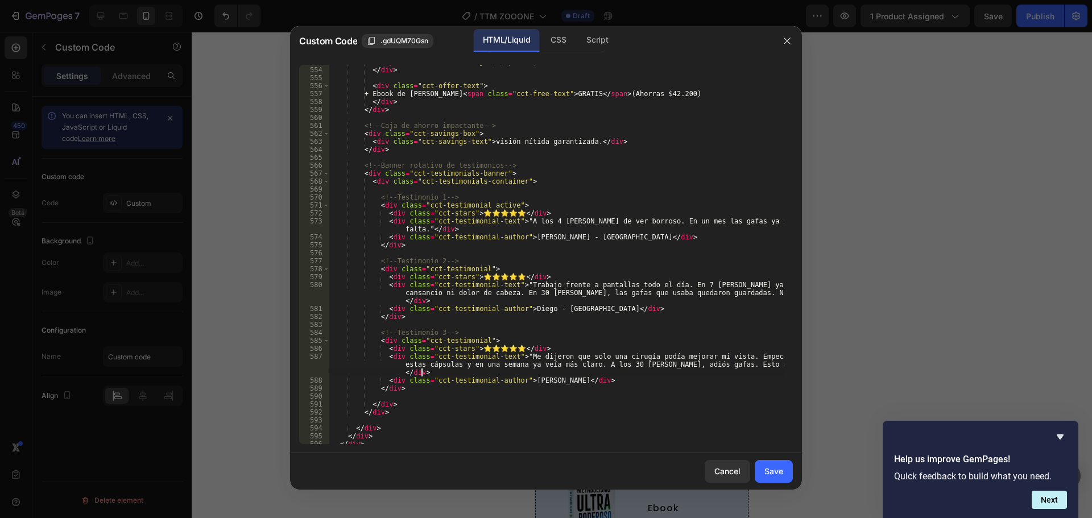
click at [622, 375] on div "< span class = "cct-currency" > $ </ span > 89,500 </ div > < div class = "cct-…" at bounding box center [556, 255] width 455 height 395
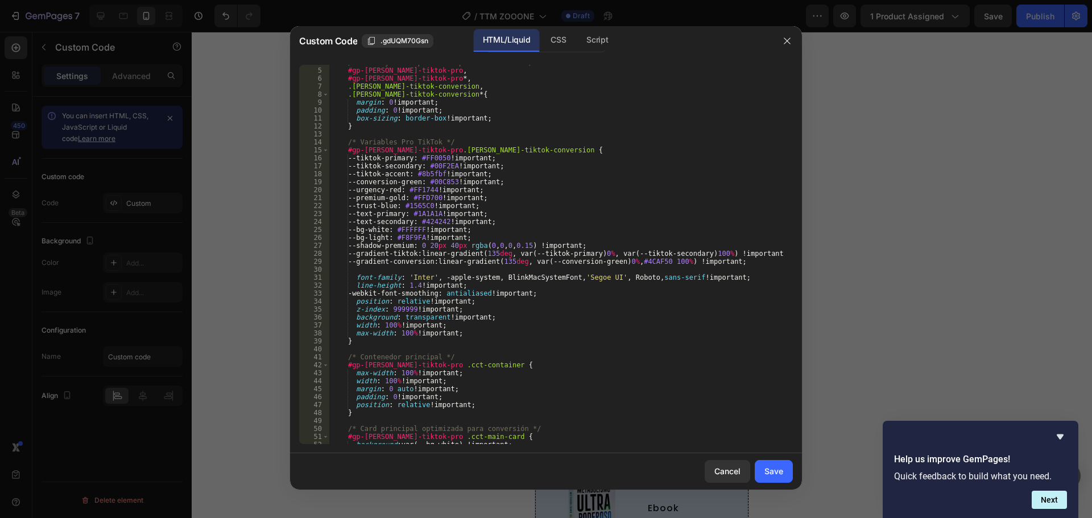
scroll to position [0, 0]
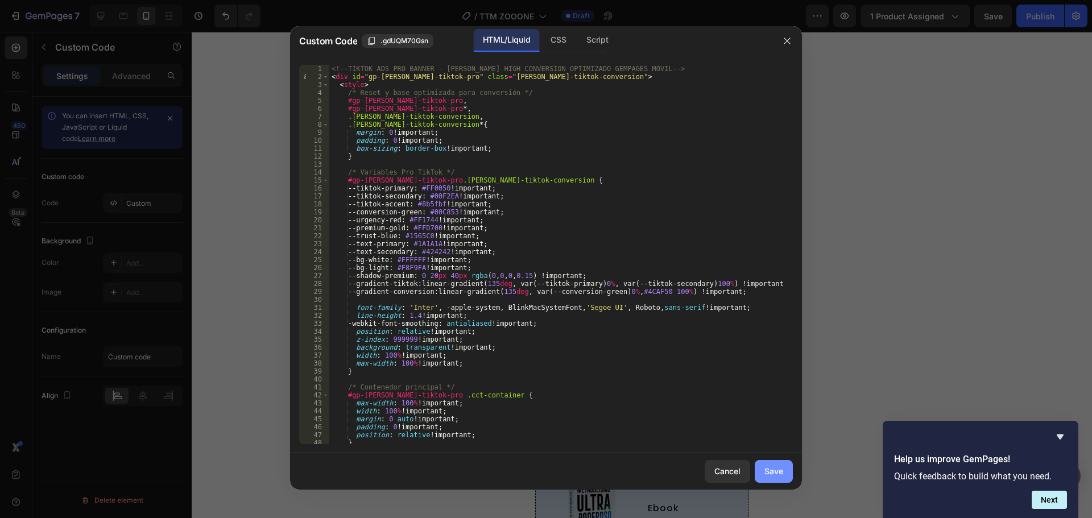
type textarea "<div class="cct-testimonial-text">"Me dijeron que solo una cirugía podía mejora…"
click at [775, 473] on div "Save" at bounding box center [774, 471] width 19 height 12
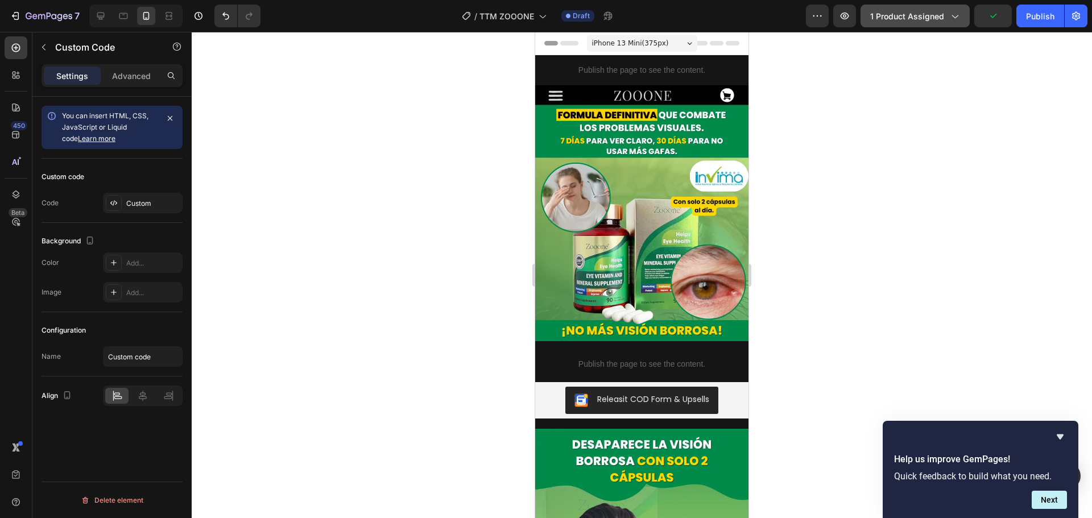
click at [939, 18] on span "1 product assigned" at bounding box center [907, 16] width 74 height 12
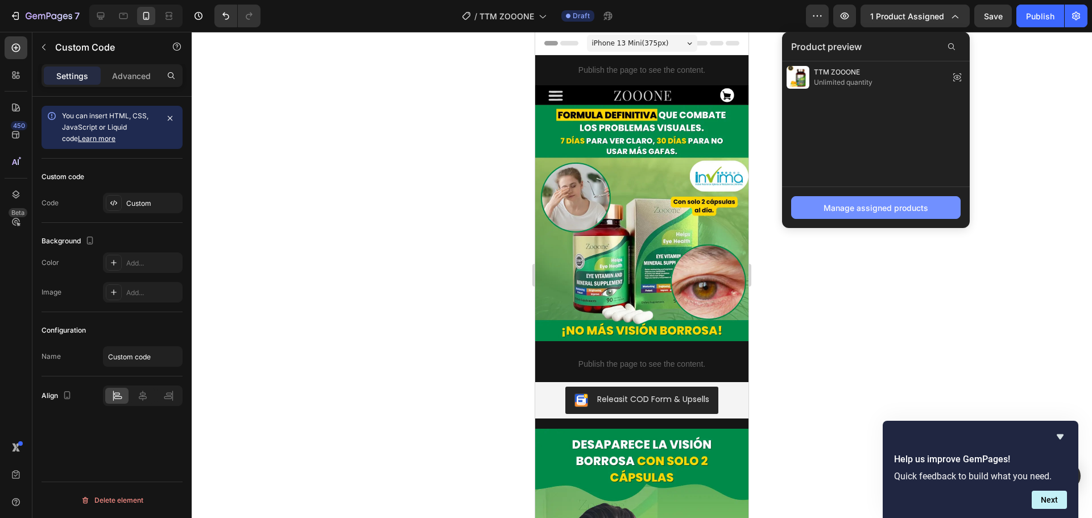
click at [901, 204] on div "Manage assigned products" at bounding box center [876, 208] width 105 height 12
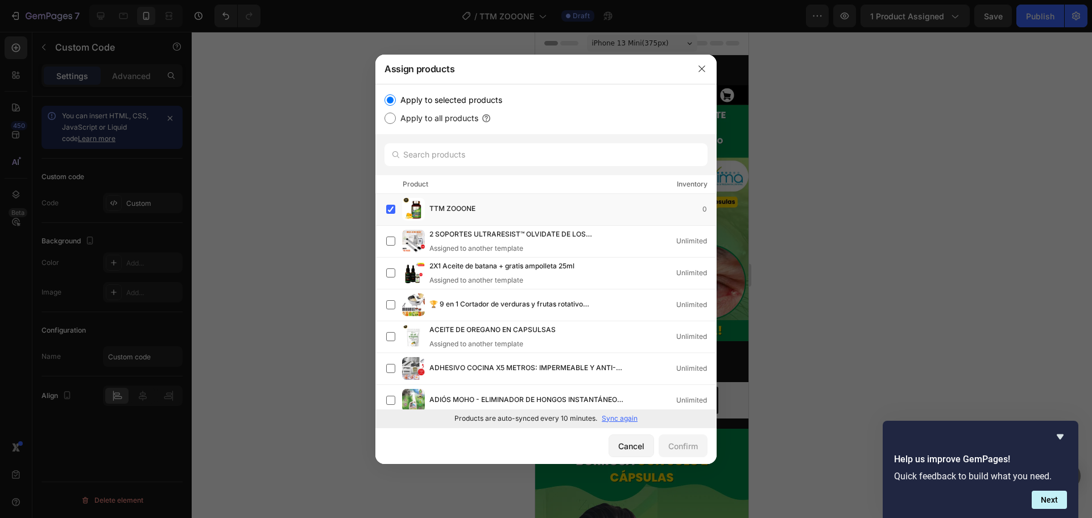
click at [630, 422] on p "Sync again" at bounding box center [620, 419] width 36 height 10
click at [698, 72] on icon "button" at bounding box center [702, 68] width 9 height 9
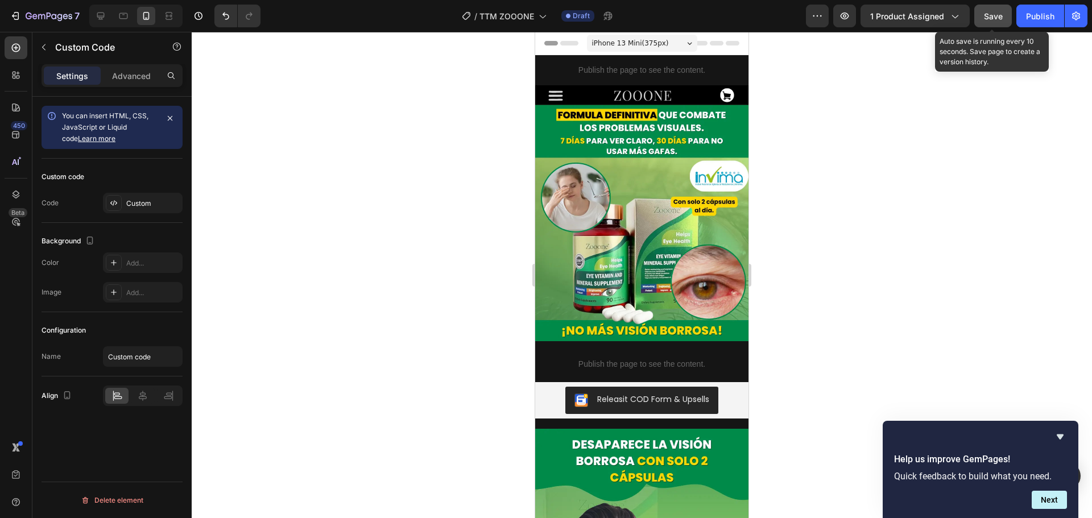
click at [992, 21] on div "Save" at bounding box center [993, 16] width 19 height 12
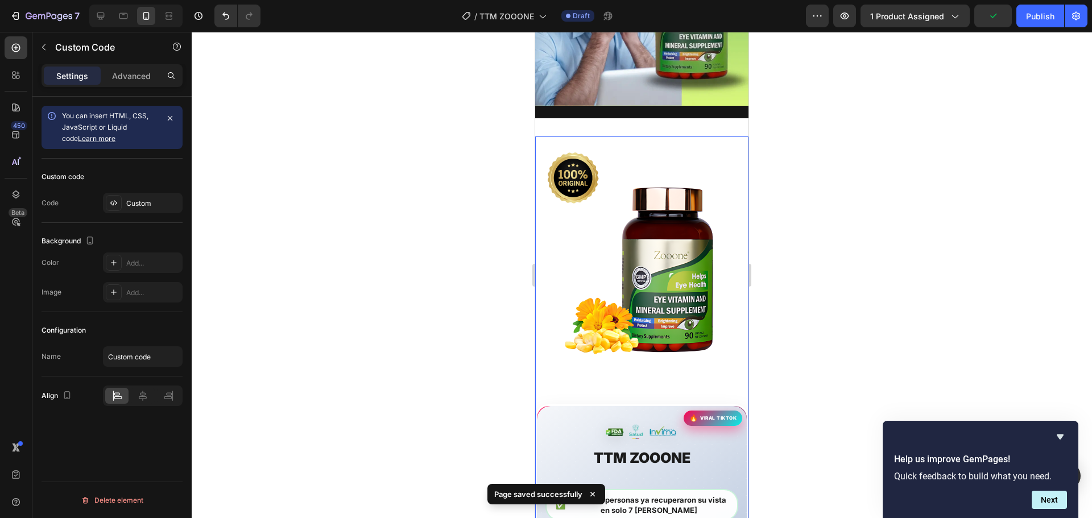
scroll to position [740, 0]
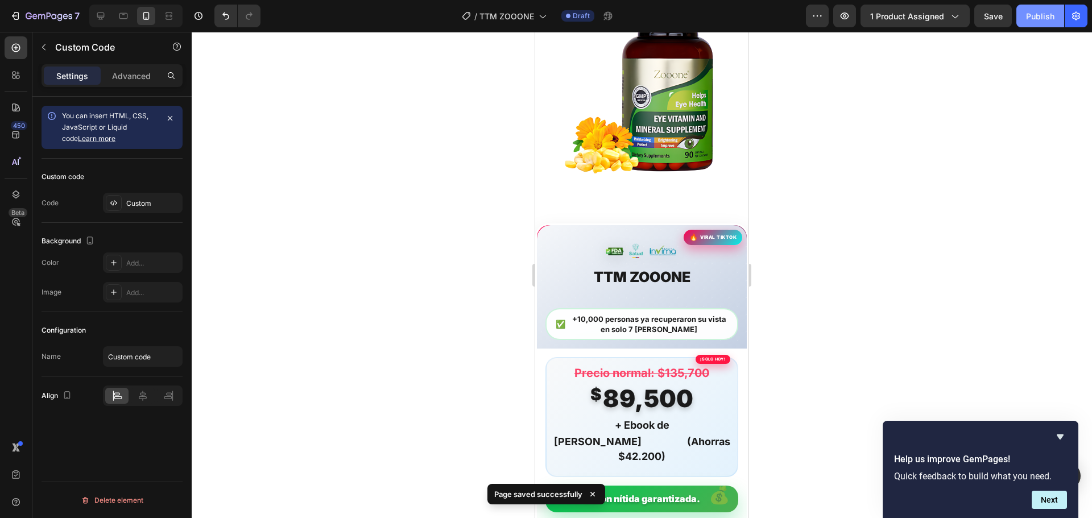
click at [1031, 23] on button "Publish" at bounding box center [1041, 16] width 48 height 23
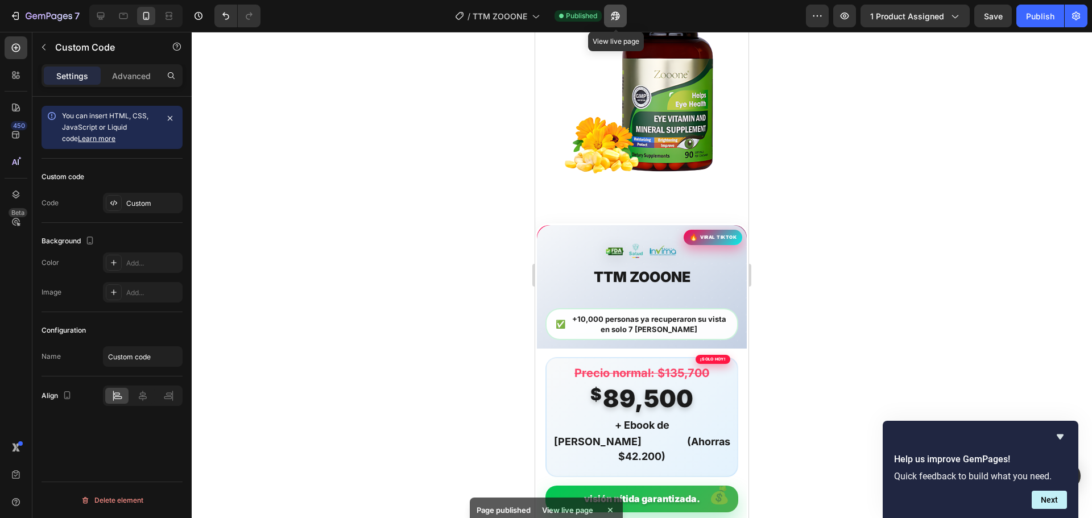
click at [621, 13] on icon "button" at bounding box center [615, 15] width 11 height 11
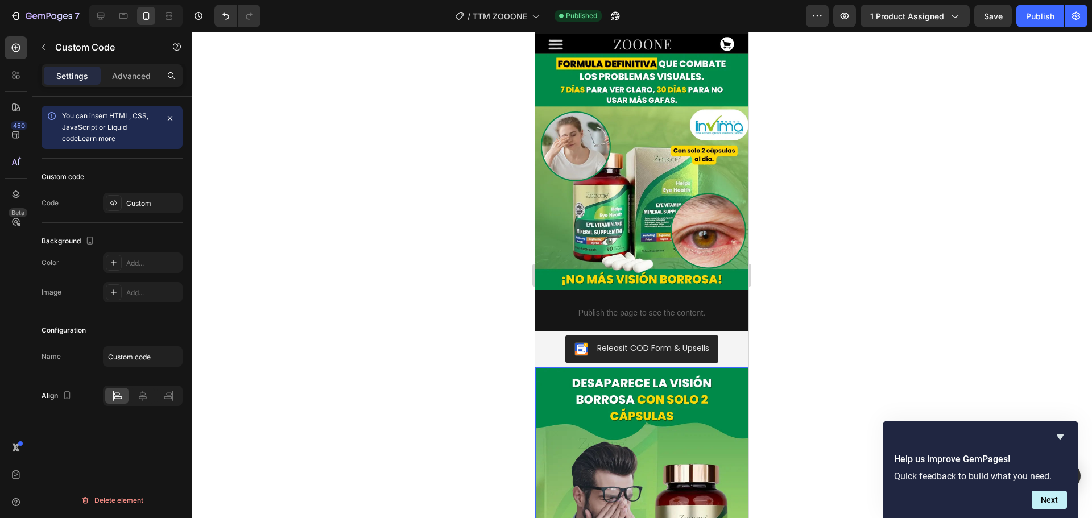
scroll to position [0, 0]
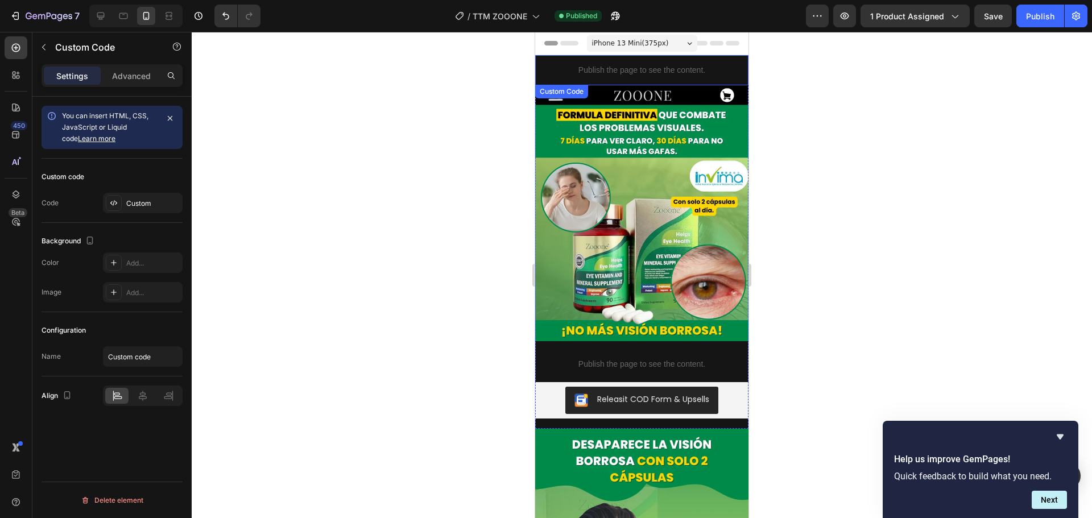
click at [631, 65] on p "Publish the page to see the content." at bounding box center [641, 70] width 213 height 12
click at [155, 208] on div "Custom" at bounding box center [152, 204] width 53 height 10
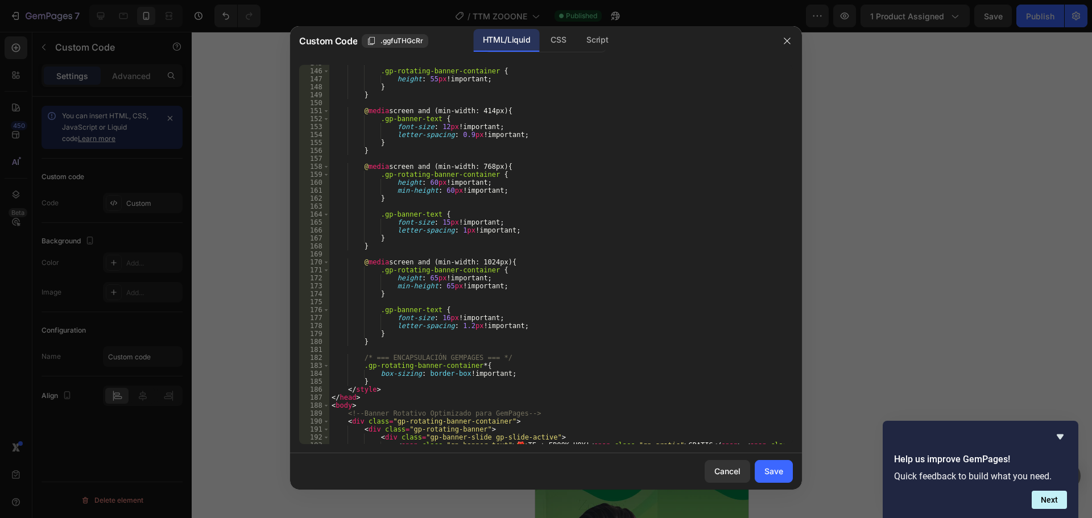
scroll to position [1229, 0]
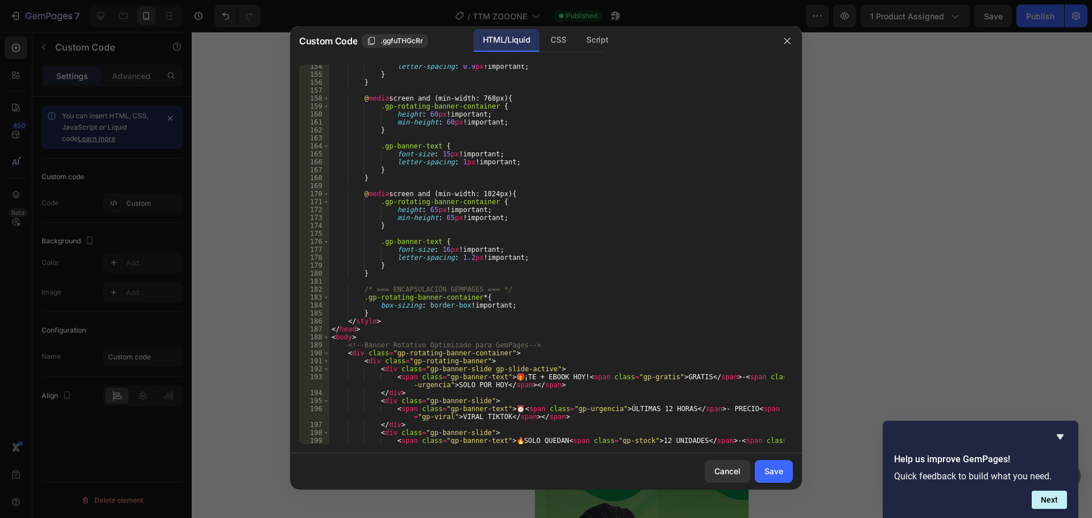
click at [524, 375] on div "letter-spacing : 0.9 px !important ; } } @ media screen and (min-width: 768px) …" at bounding box center [556, 264] width 455 height 403
paste textarea "Suplemento"
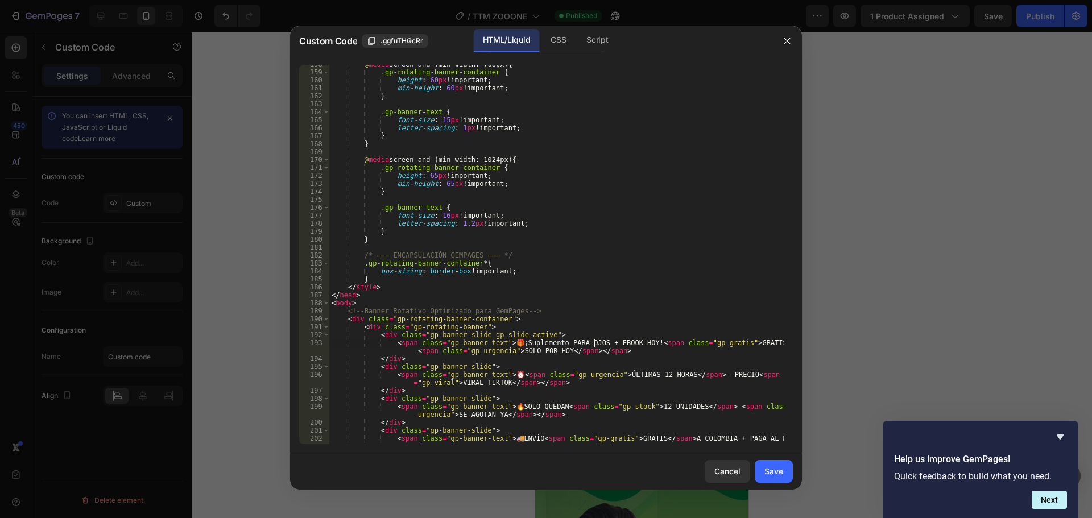
scroll to position [1297, 0]
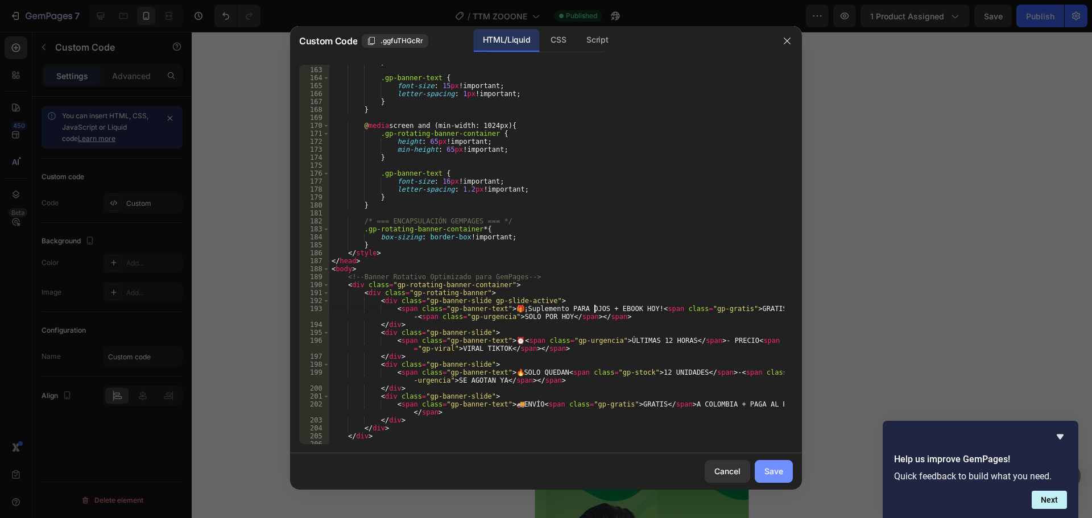
type textarea "<span class="gp-banner-text">🎁 ¡Suplemento PARA OJOS + EBOOK HOY! <span class="…"
click at [782, 466] on div "Save" at bounding box center [774, 471] width 19 height 12
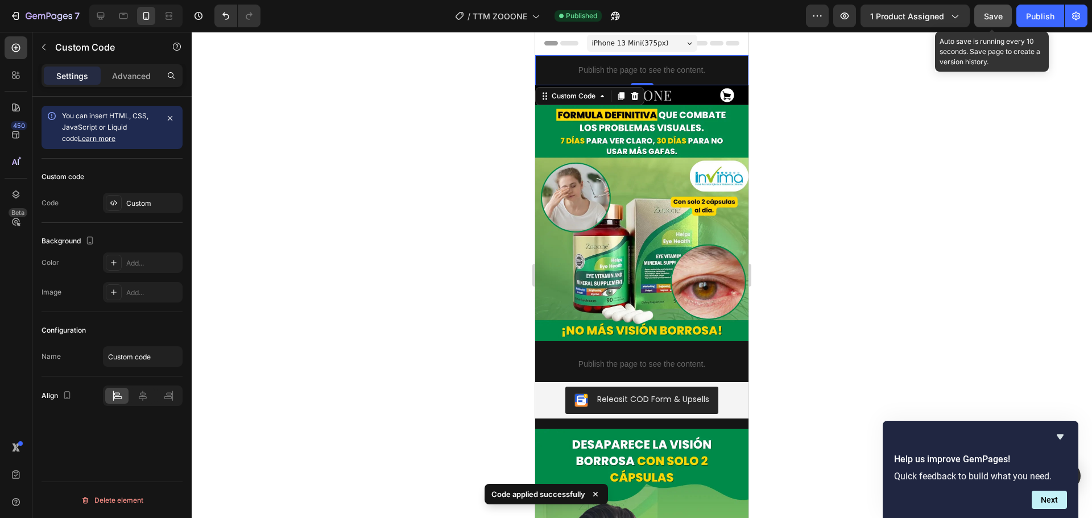
click at [1007, 19] on button "Save" at bounding box center [994, 16] width 38 height 23
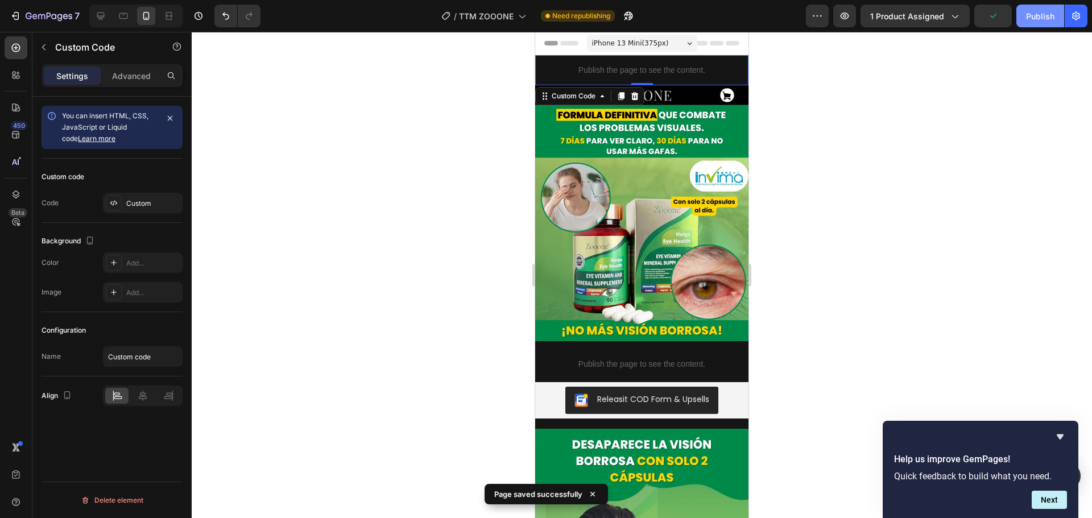
click at [1023, 15] on button "Publish" at bounding box center [1041, 16] width 48 height 23
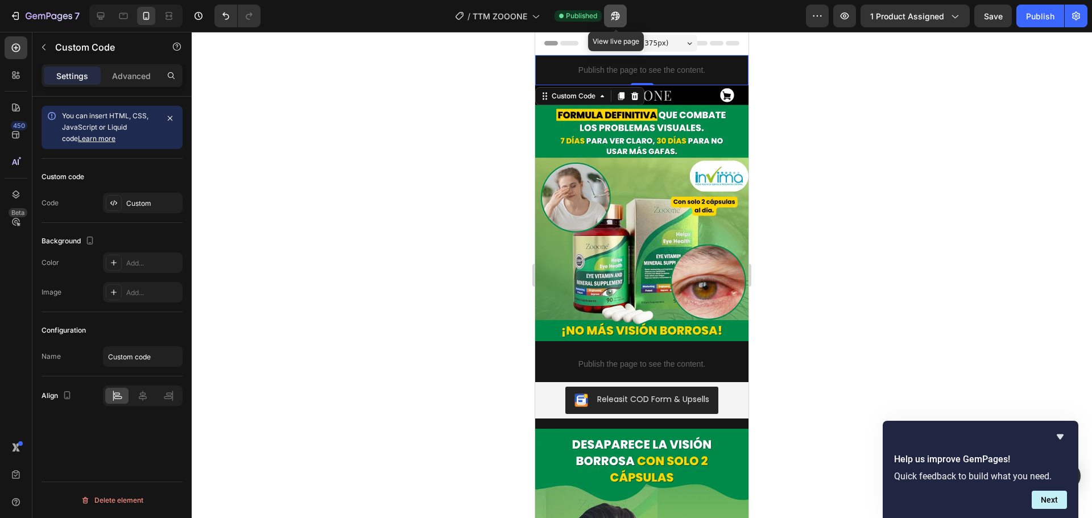
click at [621, 15] on icon "button" at bounding box center [615, 15] width 11 height 11
click at [614, 18] on icon "button" at bounding box center [612, 18] width 3 height 3
click at [179, 135] on div "You can insert HTML, CSS, JavaScript or Liquid code Learn more" at bounding box center [112, 127] width 141 height 43
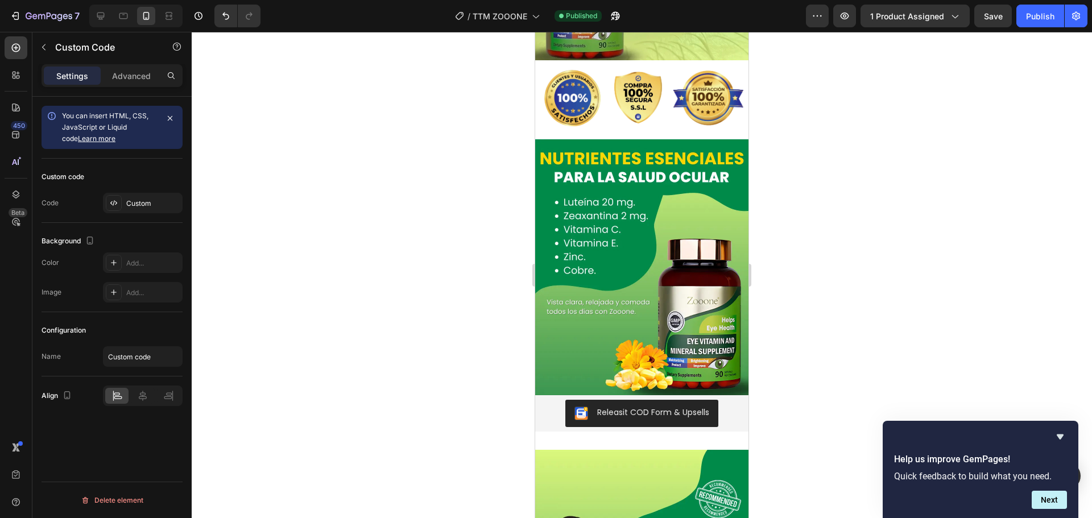
scroll to position [2276, 0]
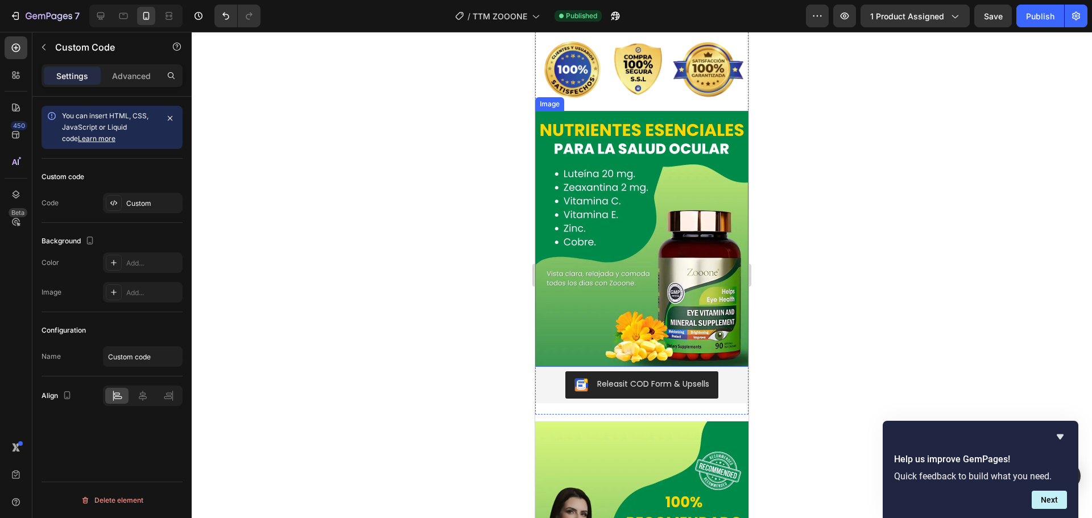
click at [691, 267] on img at bounding box center [641, 239] width 213 height 256
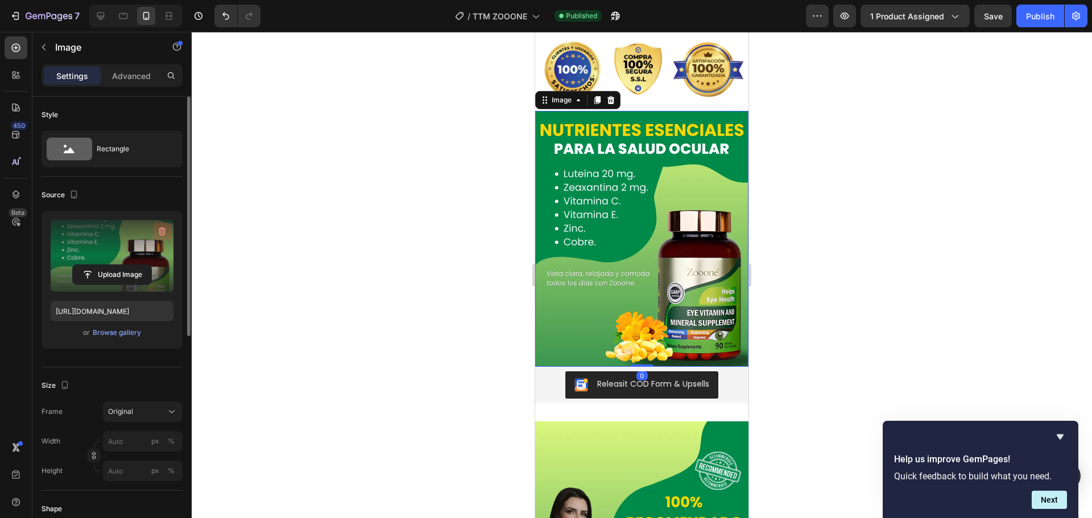
click at [165, 229] on icon "button" at bounding box center [162, 232] width 7 height 9
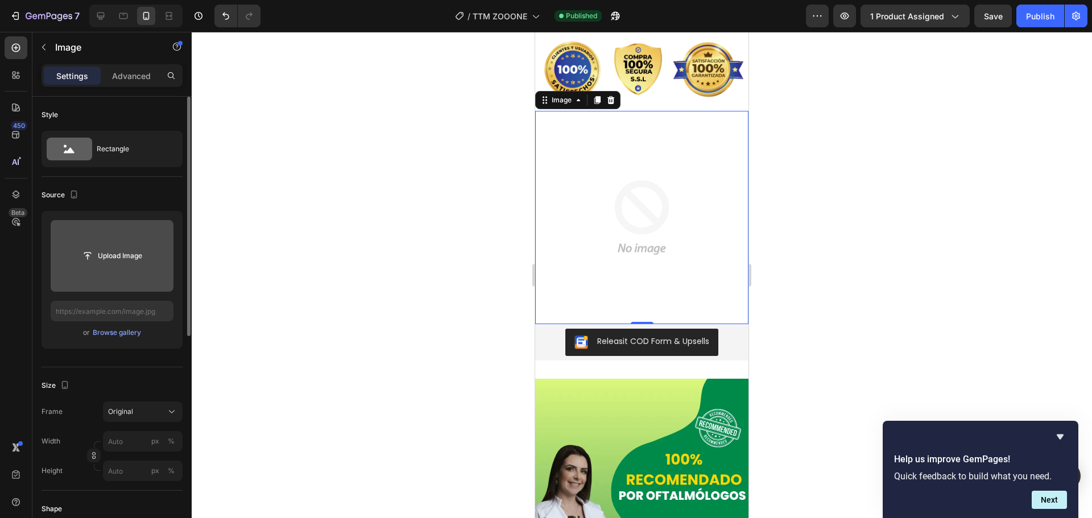
click at [146, 249] on input "file" at bounding box center [112, 255] width 79 height 19
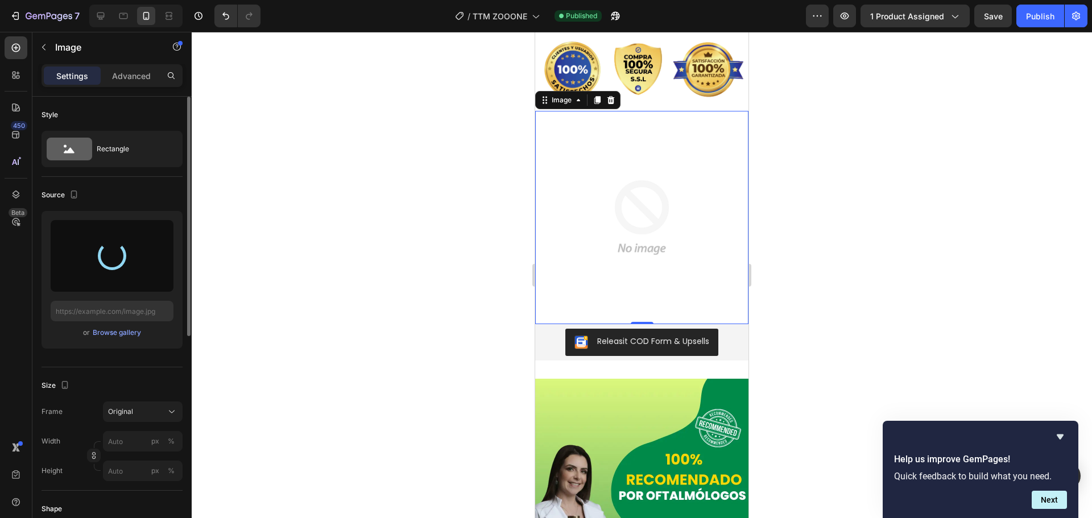
type input "[URL][DOMAIN_NAME]"
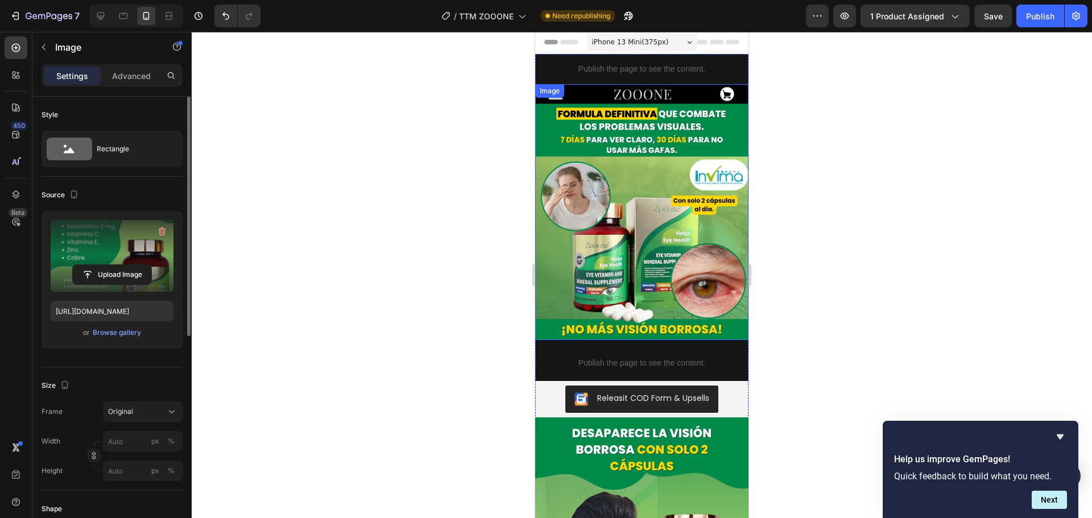
scroll to position [0, 0]
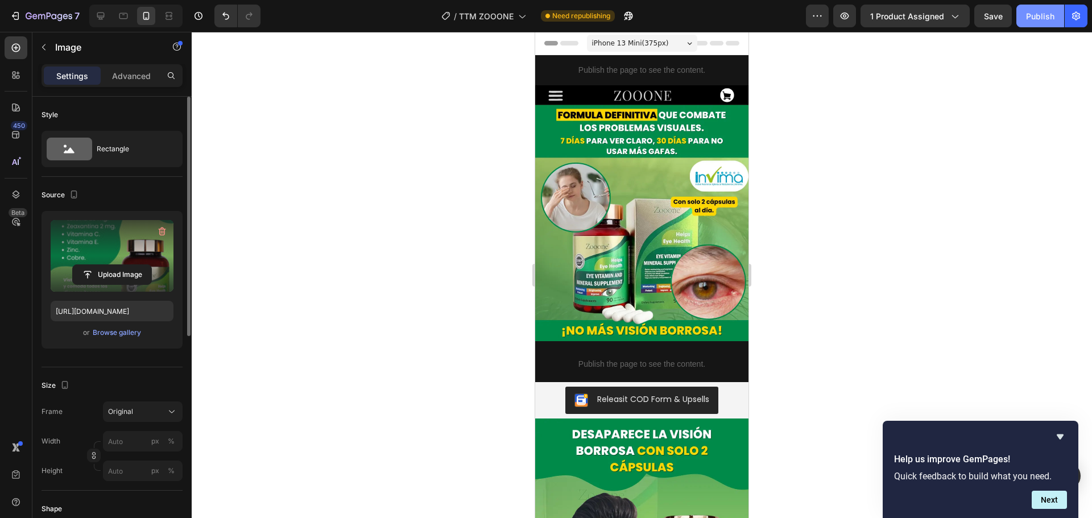
click at [1036, 20] on div "Publish" at bounding box center [1040, 16] width 28 height 12
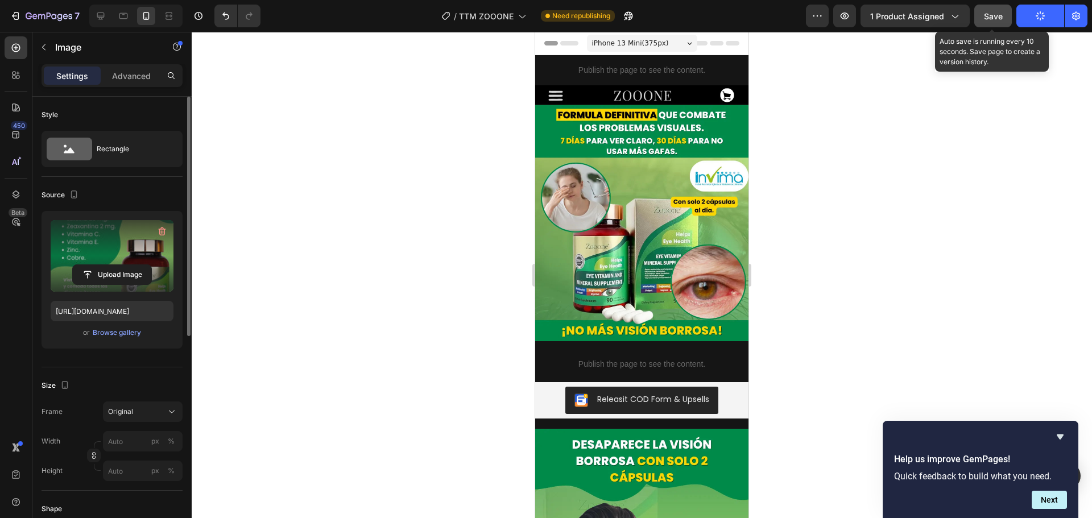
click at [999, 16] on span "Save" at bounding box center [993, 16] width 19 height 10
click at [1008, 22] on button "Save" at bounding box center [994, 16] width 38 height 23
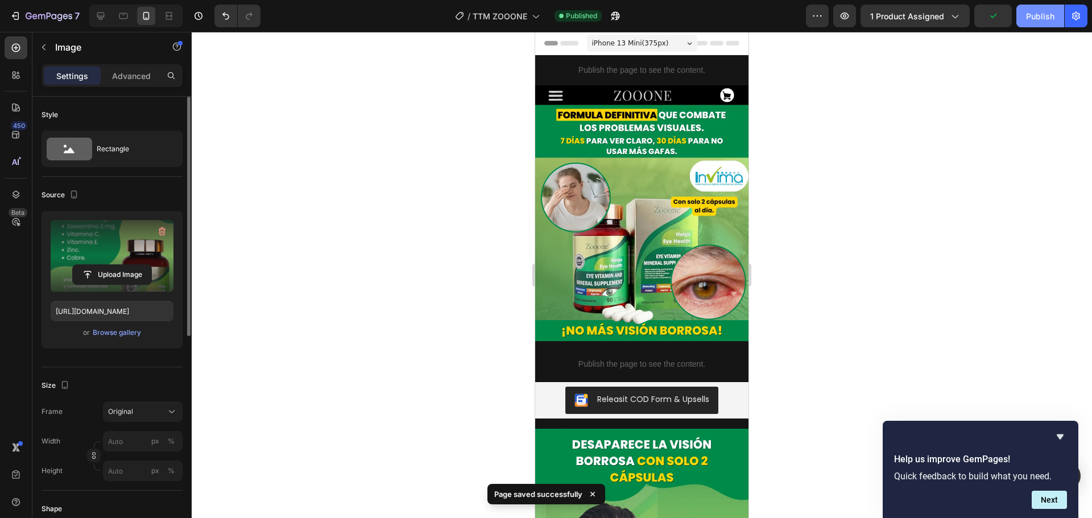
click at [1029, 17] on div "Publish" at bounding box center [1040, 16] width 28 height 12
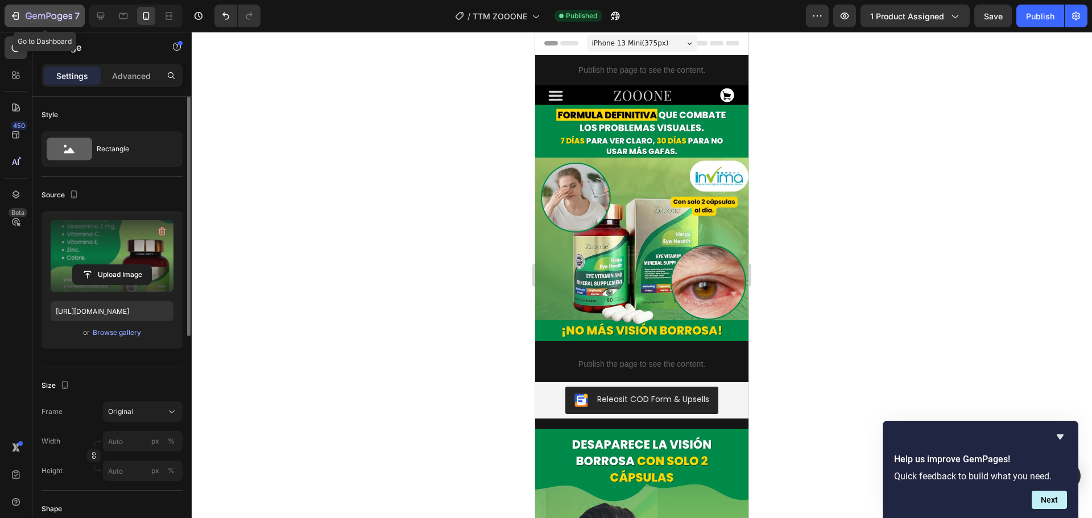
click at [52, 19] on icon "button" at bounding box center [53, 16] width 5 height 5
